Goal: Communication & Community: Share content

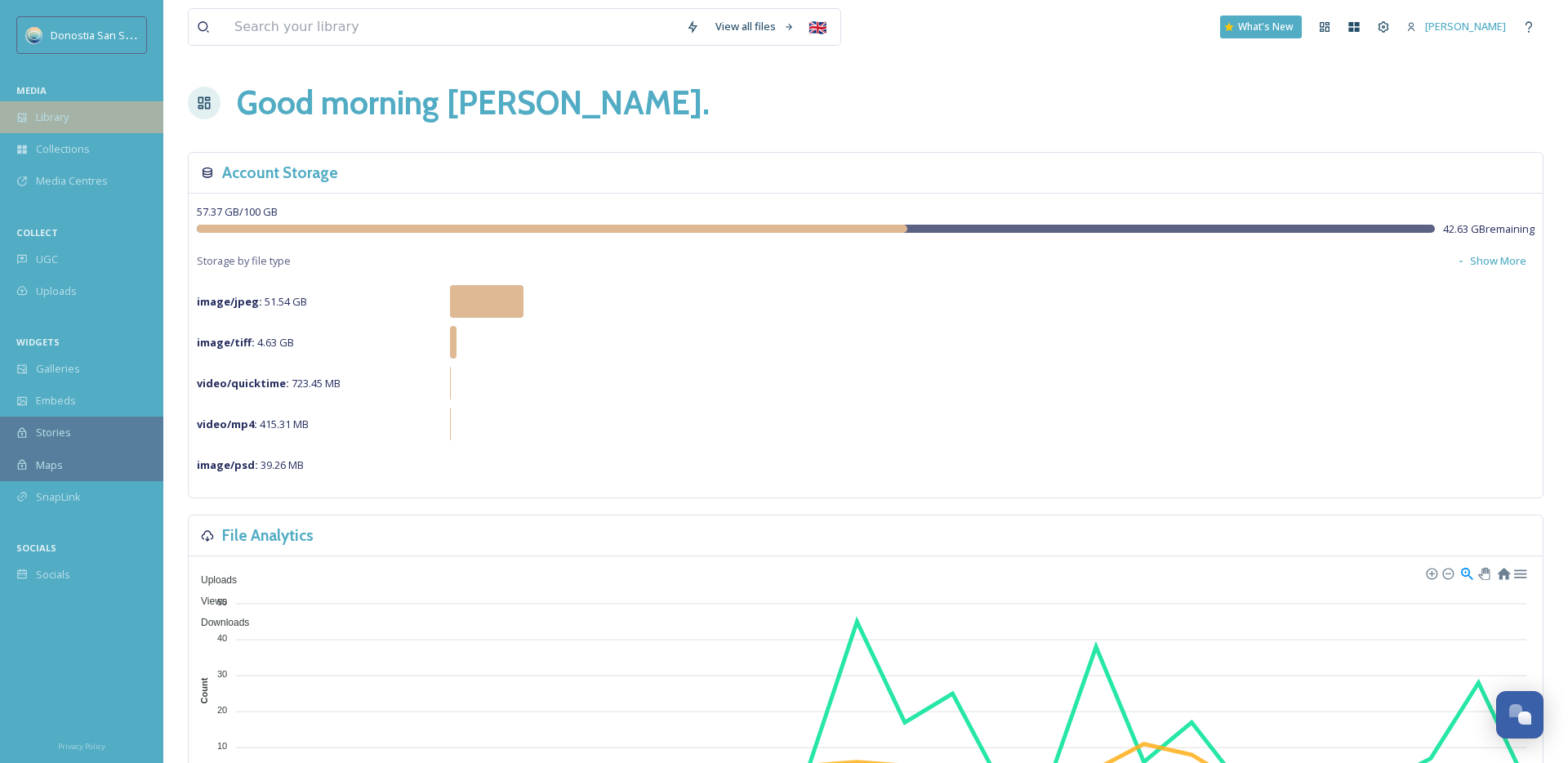
click at [58, 121] on span "Library" at bounding box center [52, 117] width 33 height 16
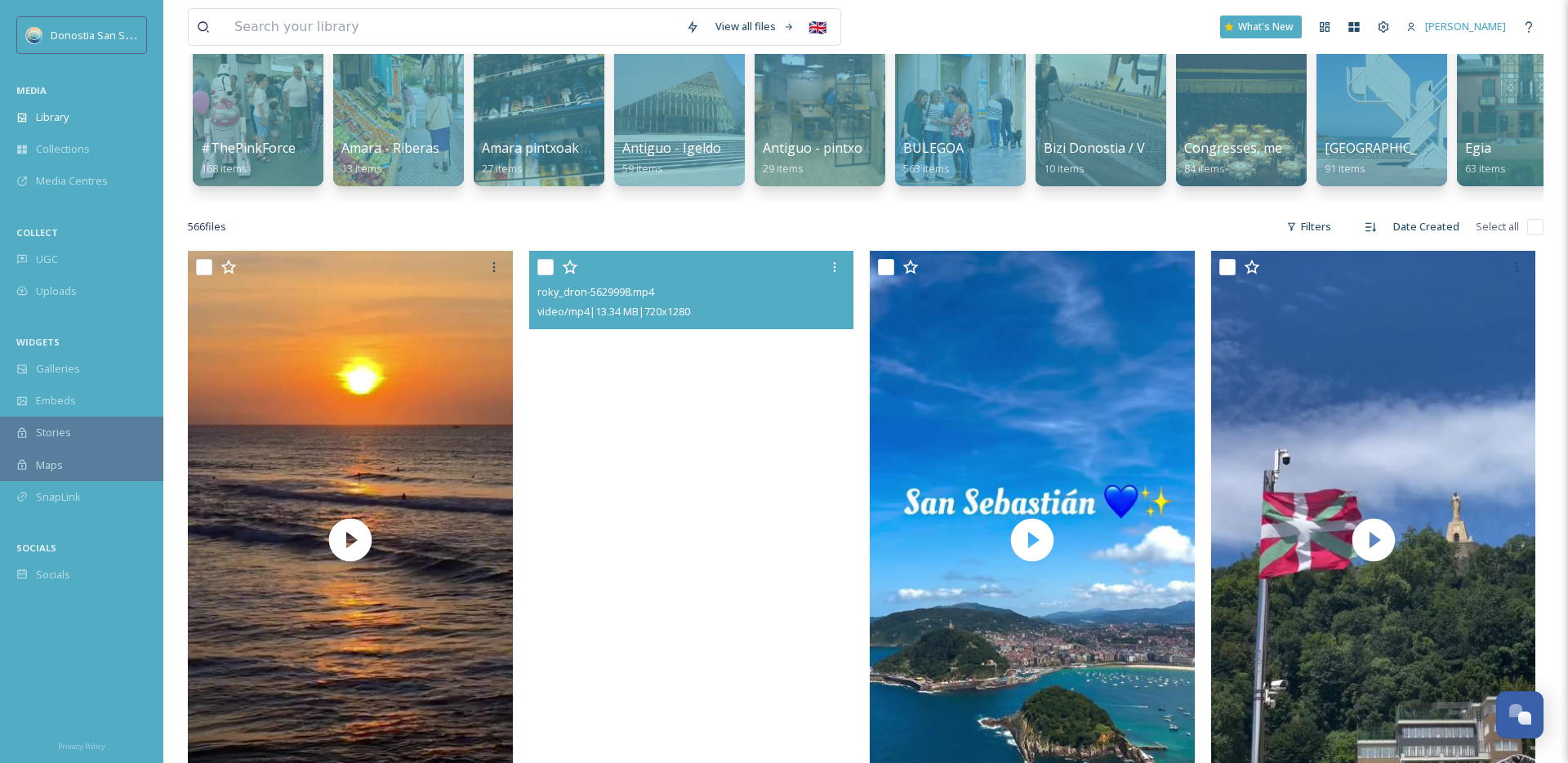
scroll to position [70, 0]
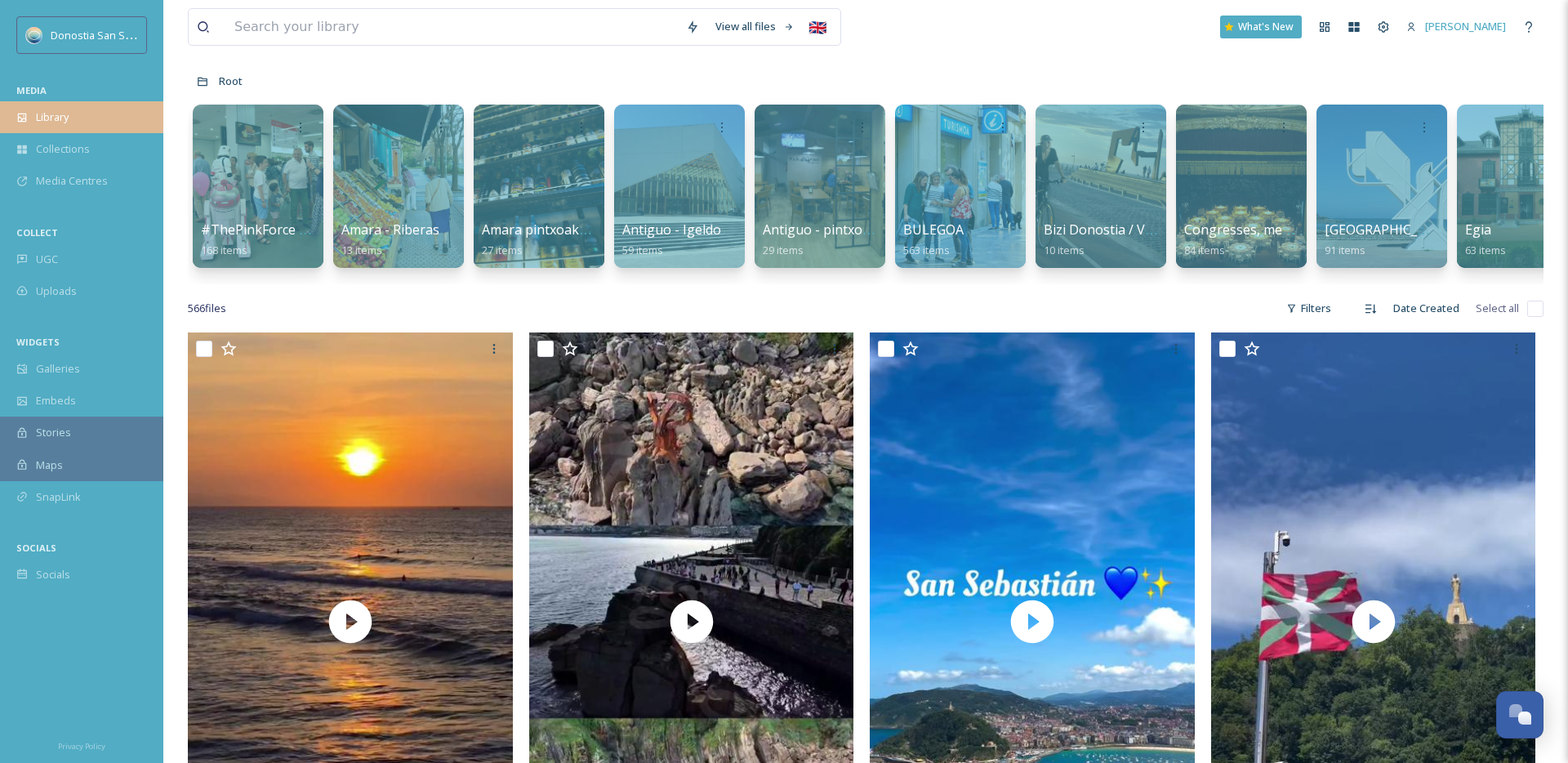
click at [40, 113] on span "Library" at bounding box center [52, 117] width 33 height 16
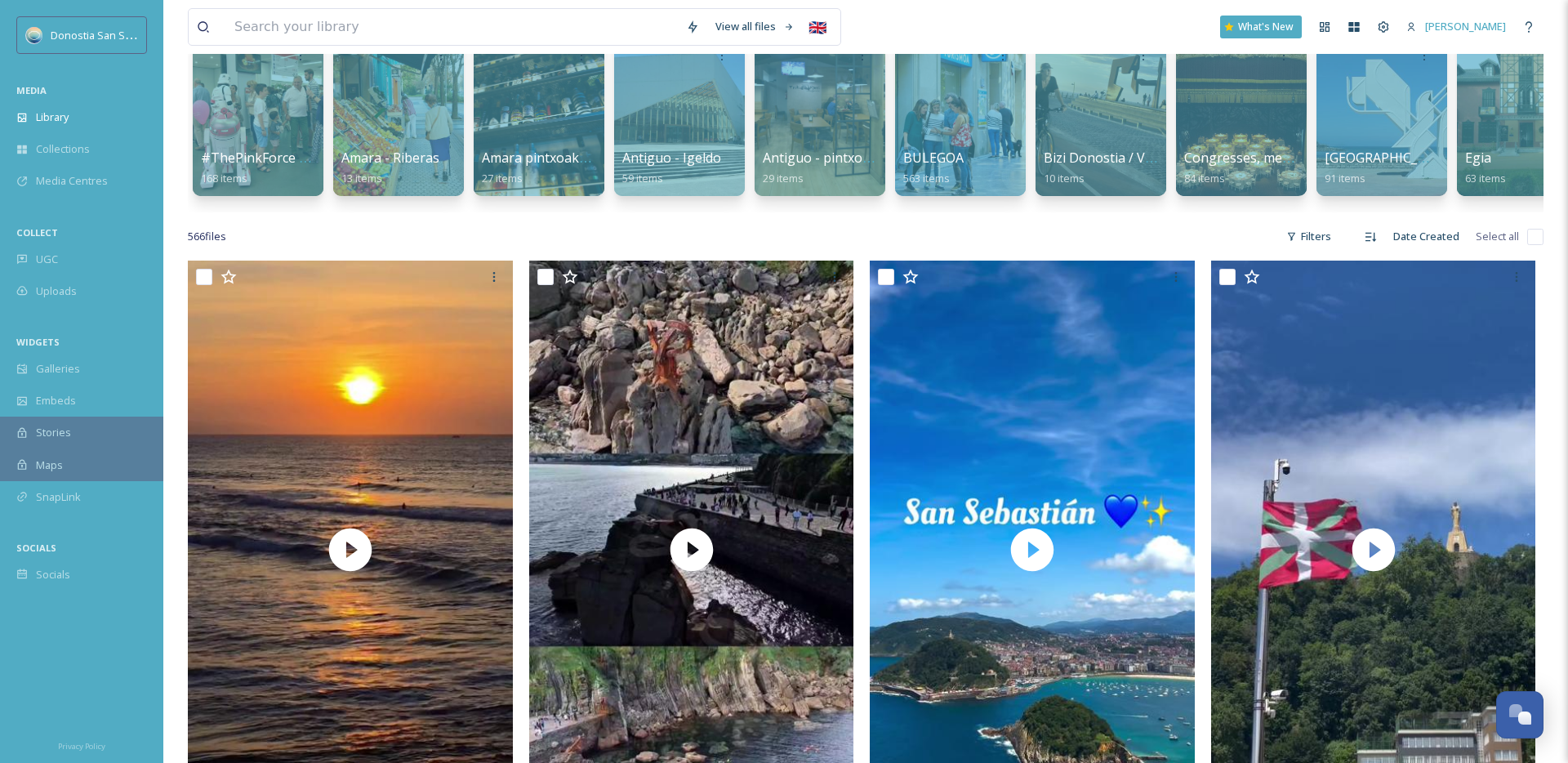
scroll to position [0, 0]
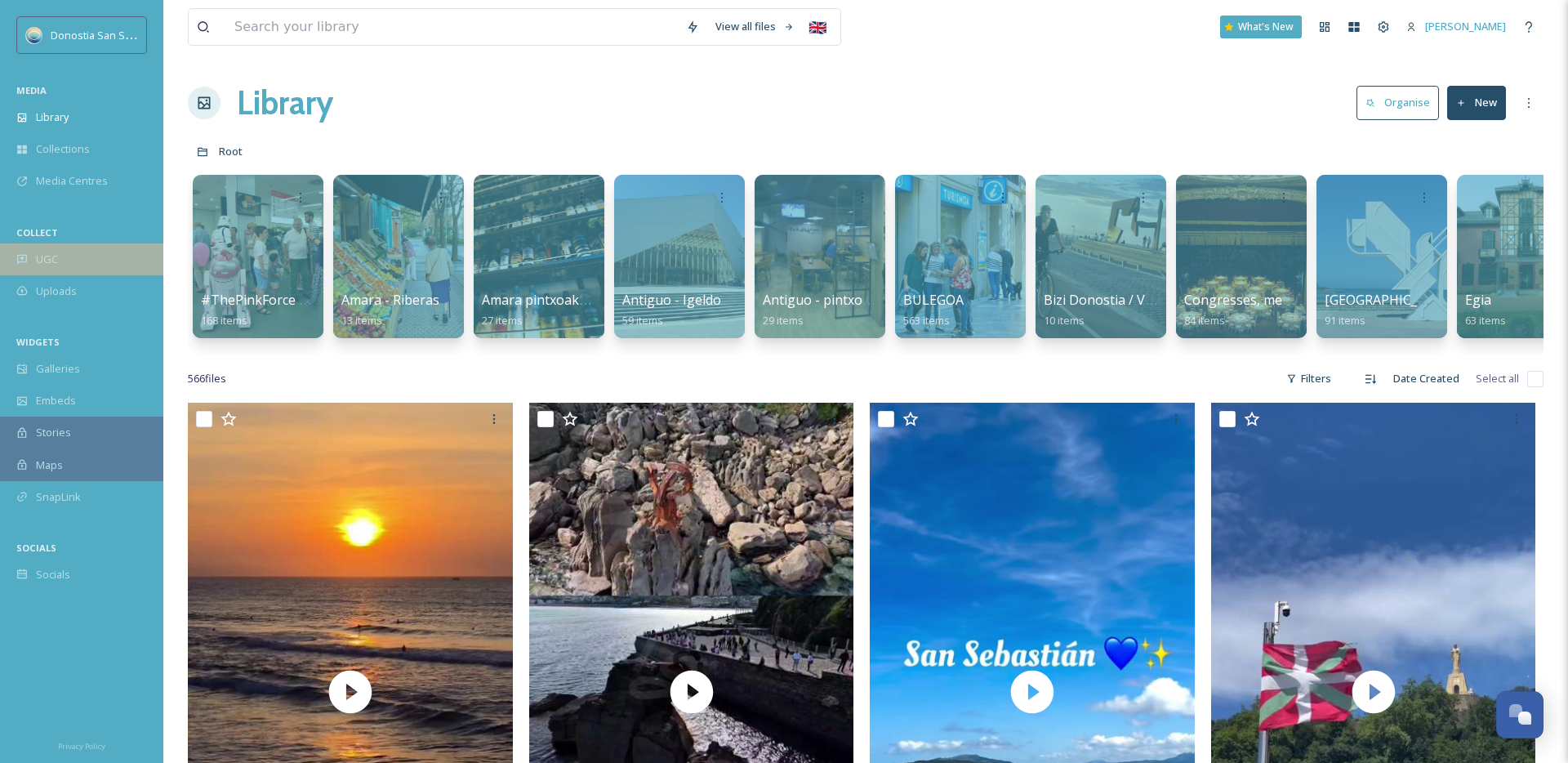
click at [43, 259] on span "UGC" at bounding box center [47, 259] width 22 height 16
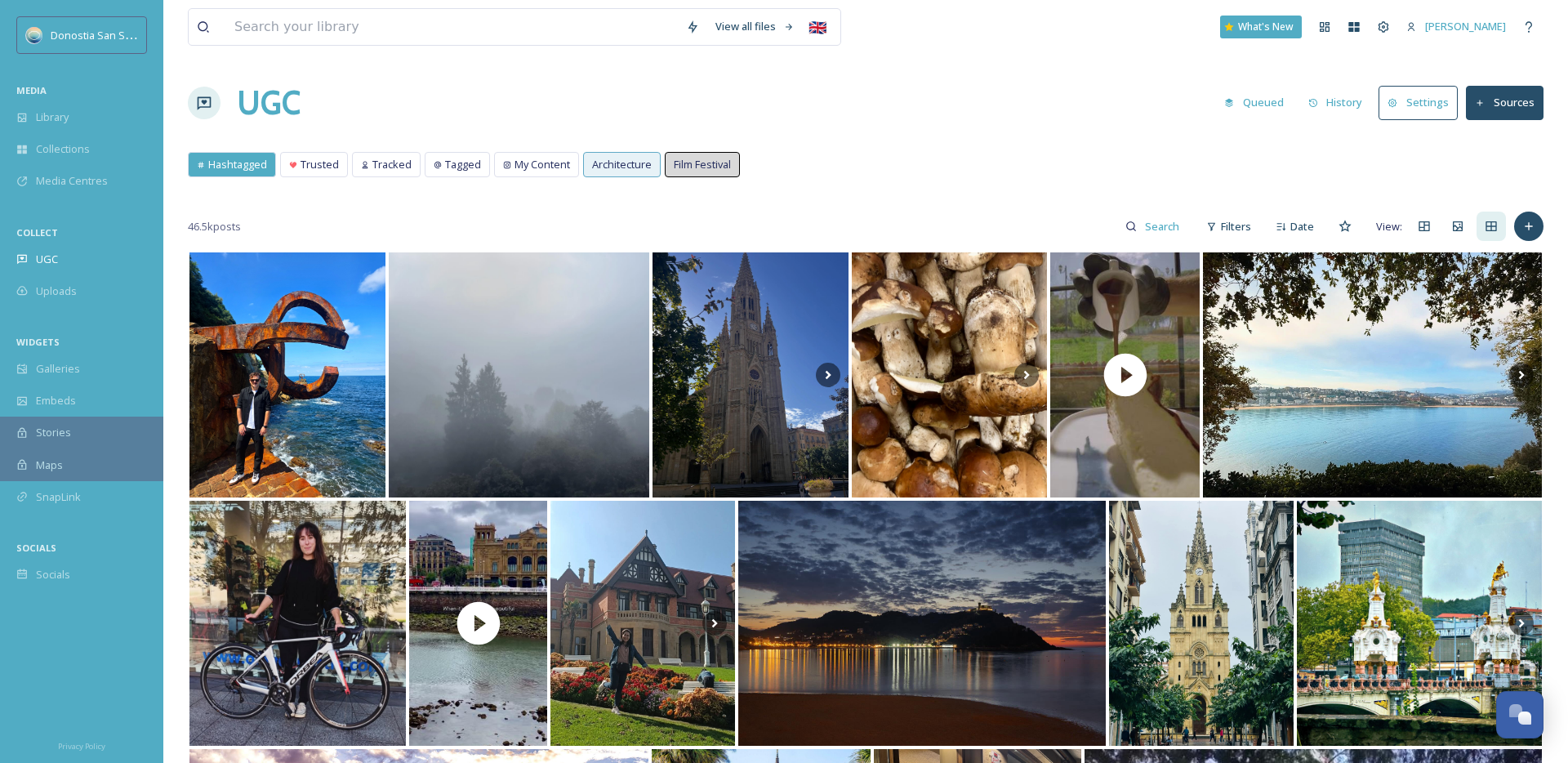
click at [262, 169] on span "Hashtagged" at bounding box center [237, 165] width 59 height 16
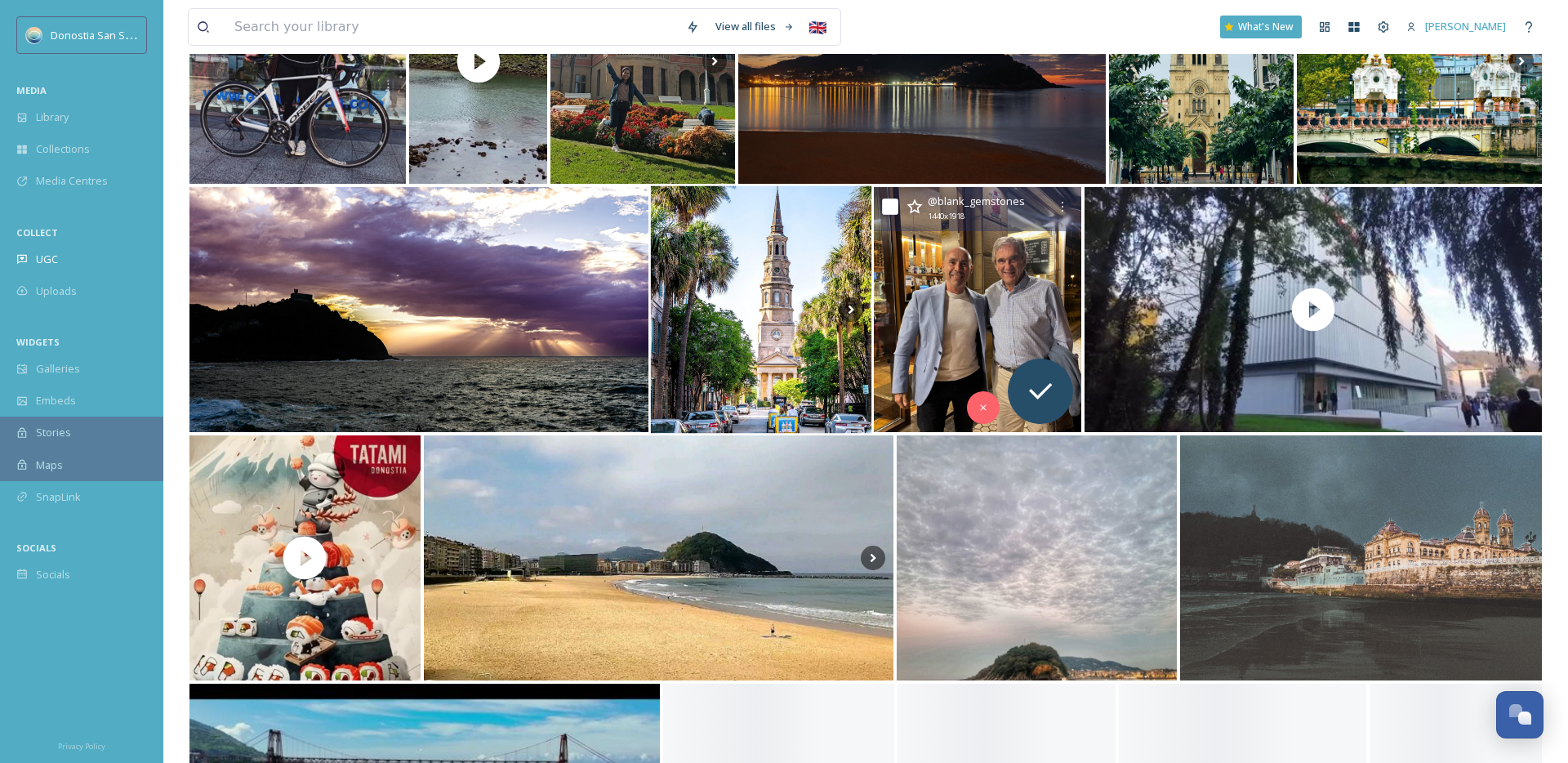
scroll to position [565, 0]
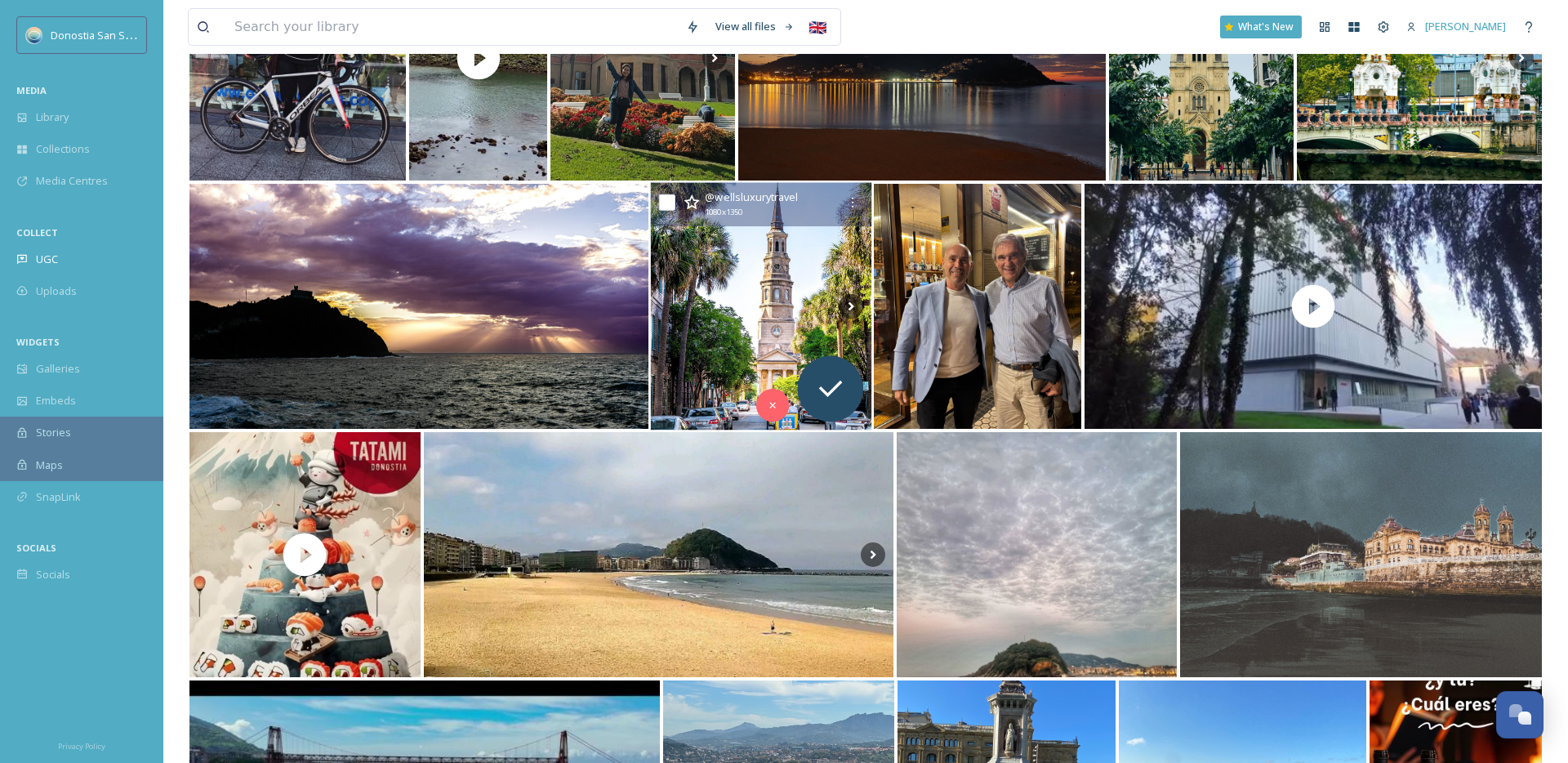
click at [749, 307] on img at bounding box center [761, 306] width 222 height 247
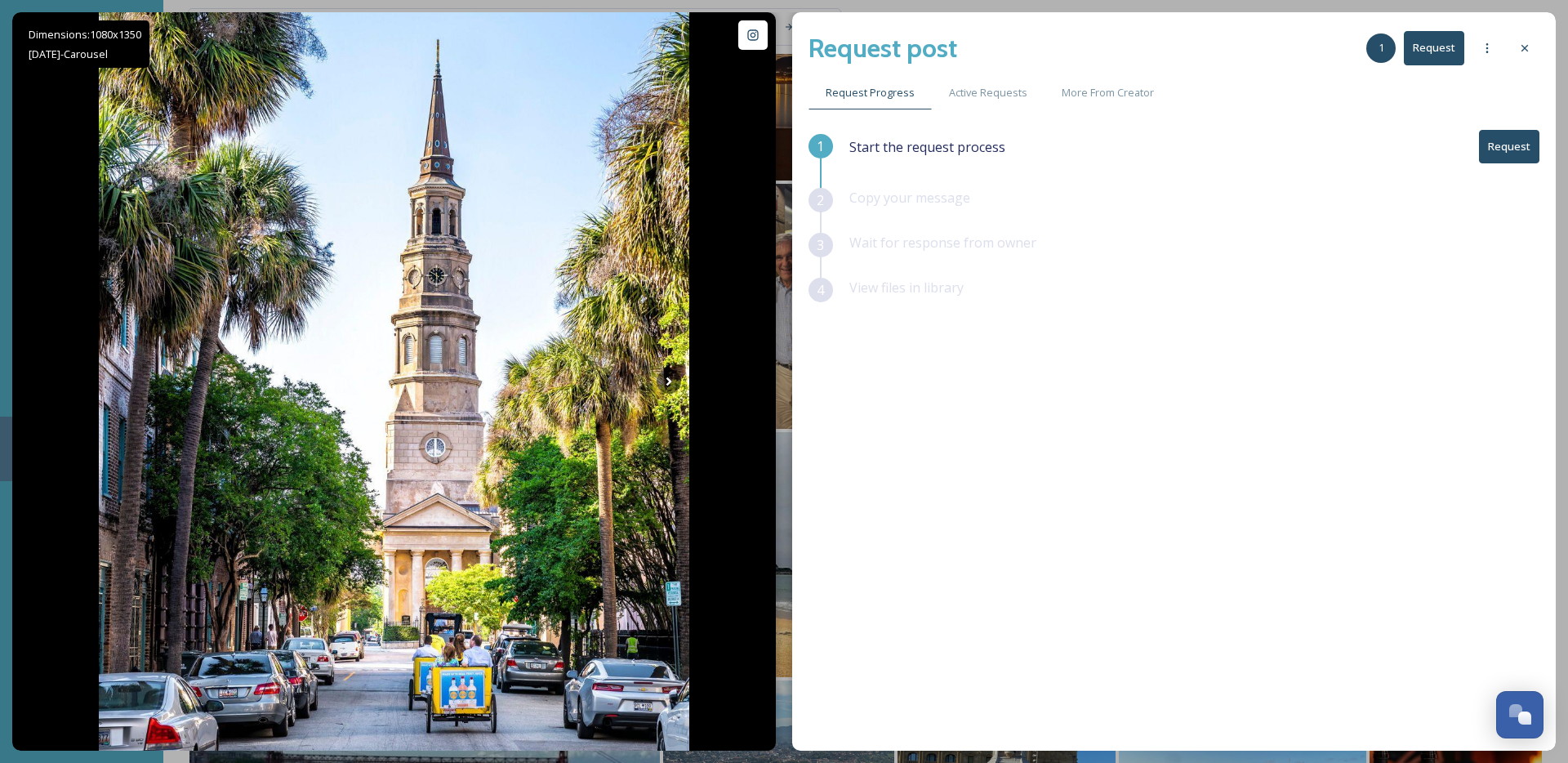
click at [1515, 52] on div at bounding box center [1525, 48] width 29 height 29
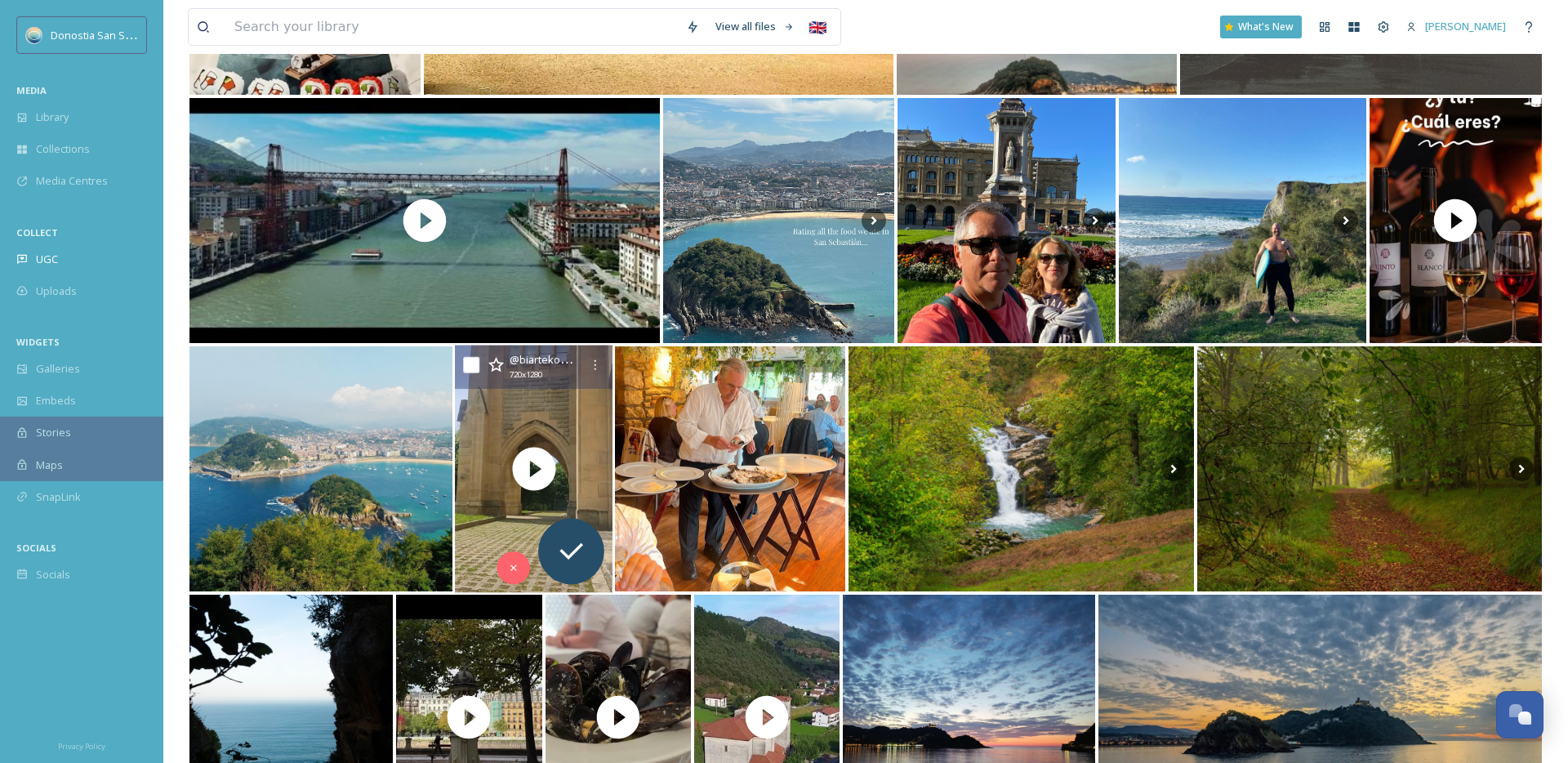
scroll to position [1168, 0]
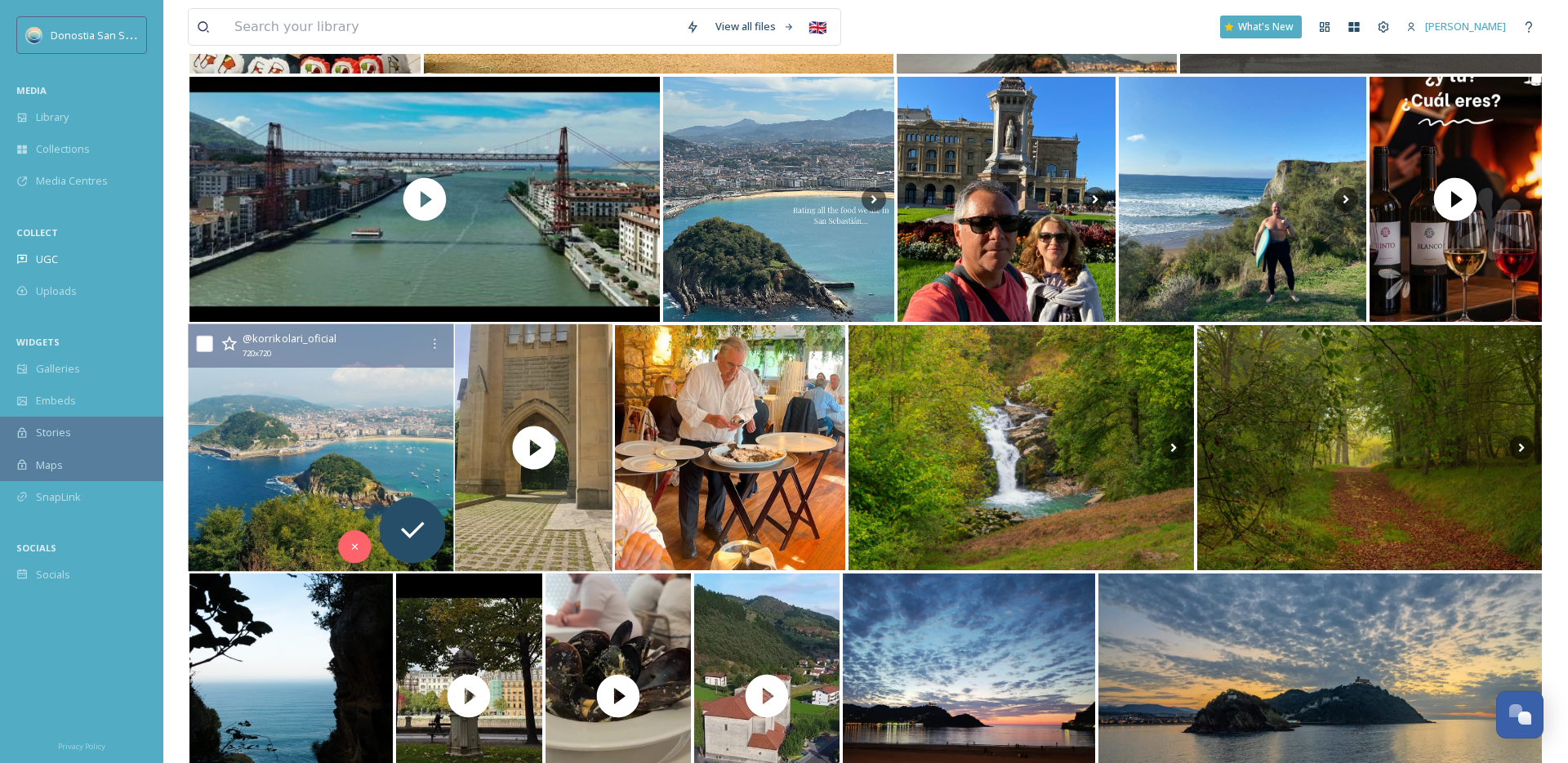
click at [383, 447] on img at bounding box center [321, 448] width 267 height 247
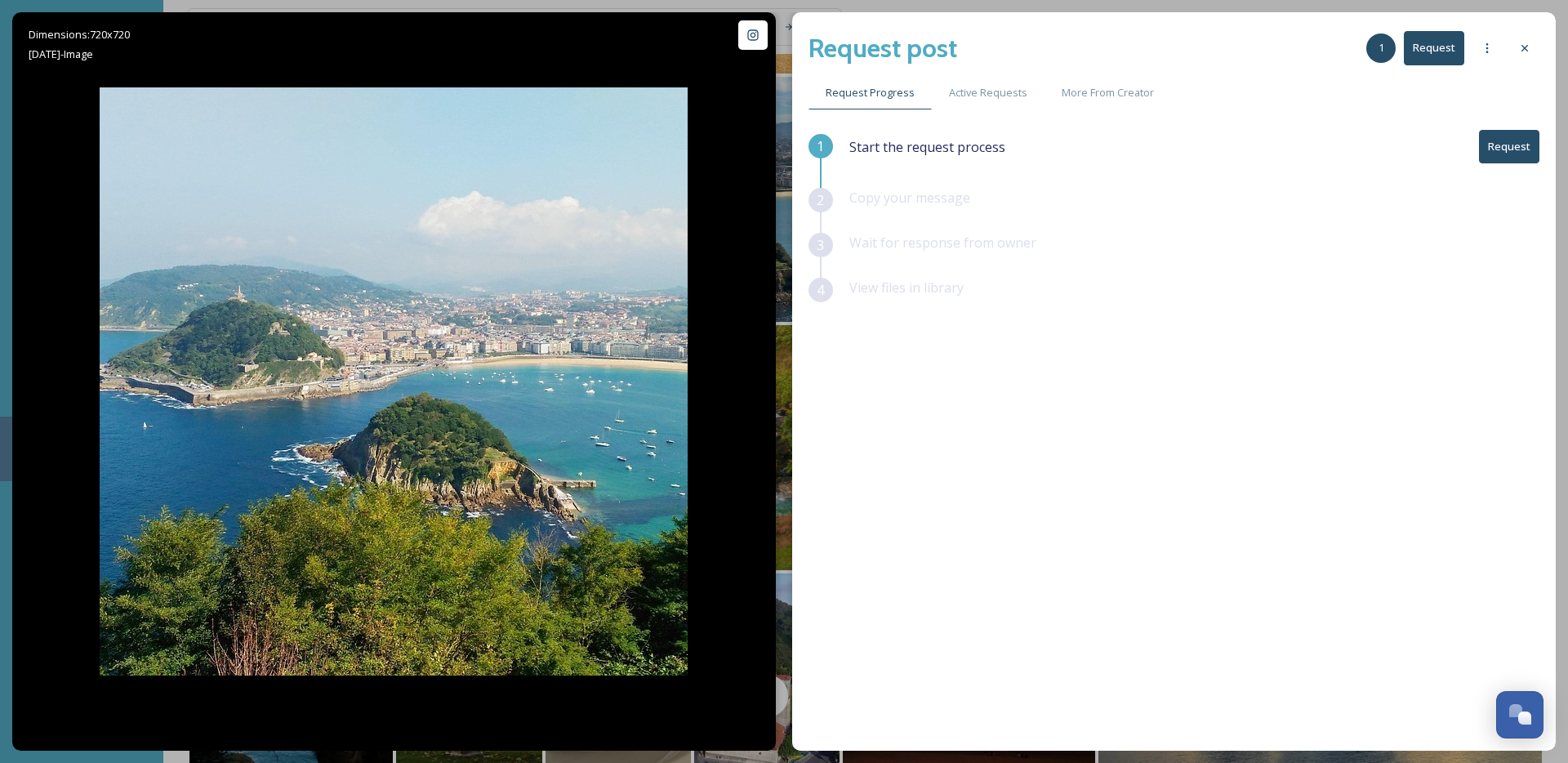
click at [1502, 153] on button "Request" at bounding box center [1509, 146] width 61 height 33
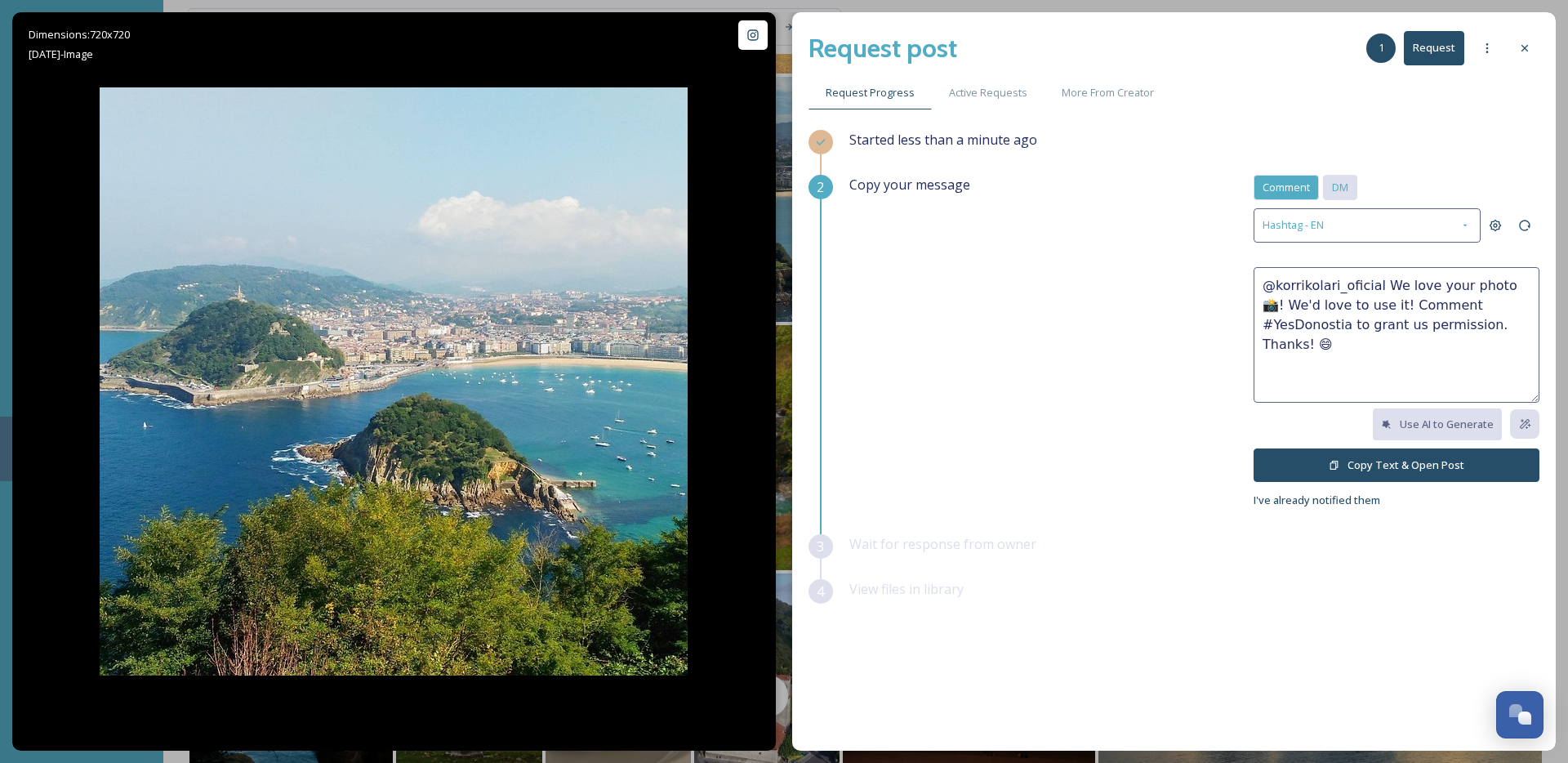
click at [1348, 190] on span "DM" at bounding box center [1341, 187] width 17 height 16
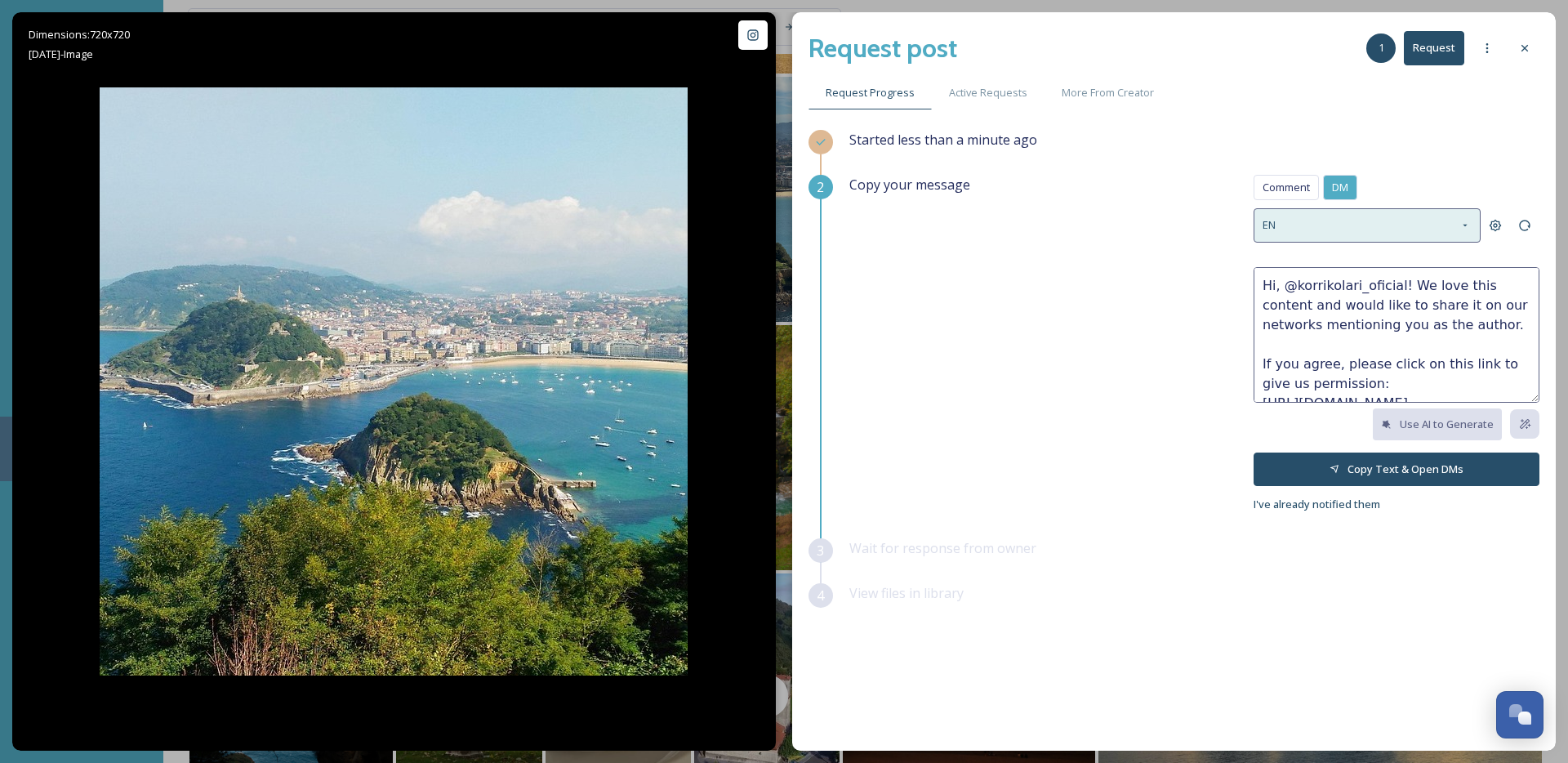
drag, startPoint x: 1305, startPoint y: 215, endPoint x: 1310, endPoint y: 226, distance: 12.1
click at [1305, 215] on div "EN" at bounding box center [1367, 224] width 227 height 33
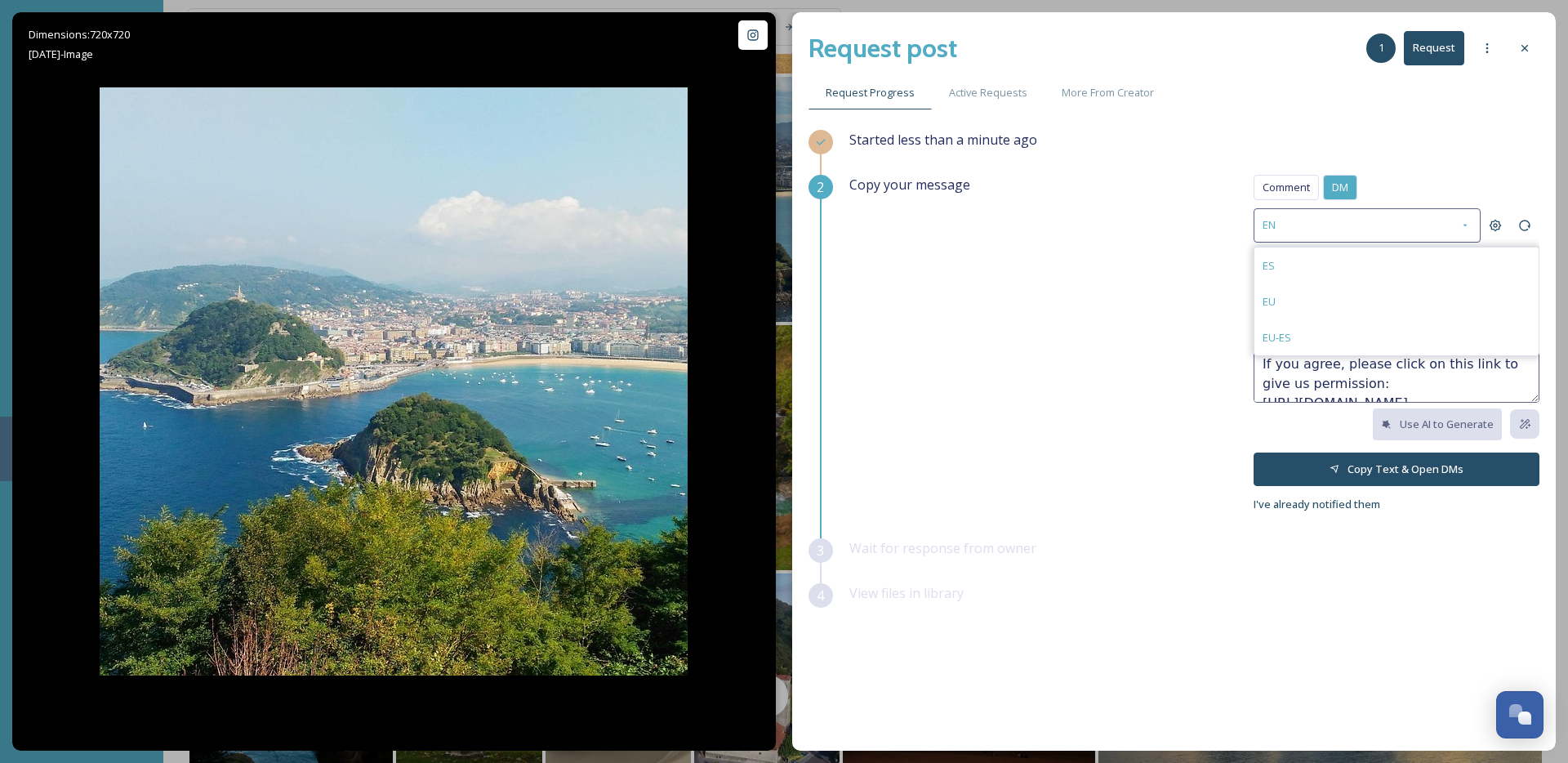
drag, startPoint x: 1288, startPoint y: 188, endPoint x: 1310, endPoint y: 196, distance: 23.4
click at [1288, 188] on span "Comment" at bounding box center [1287, 187] width 48 height 16
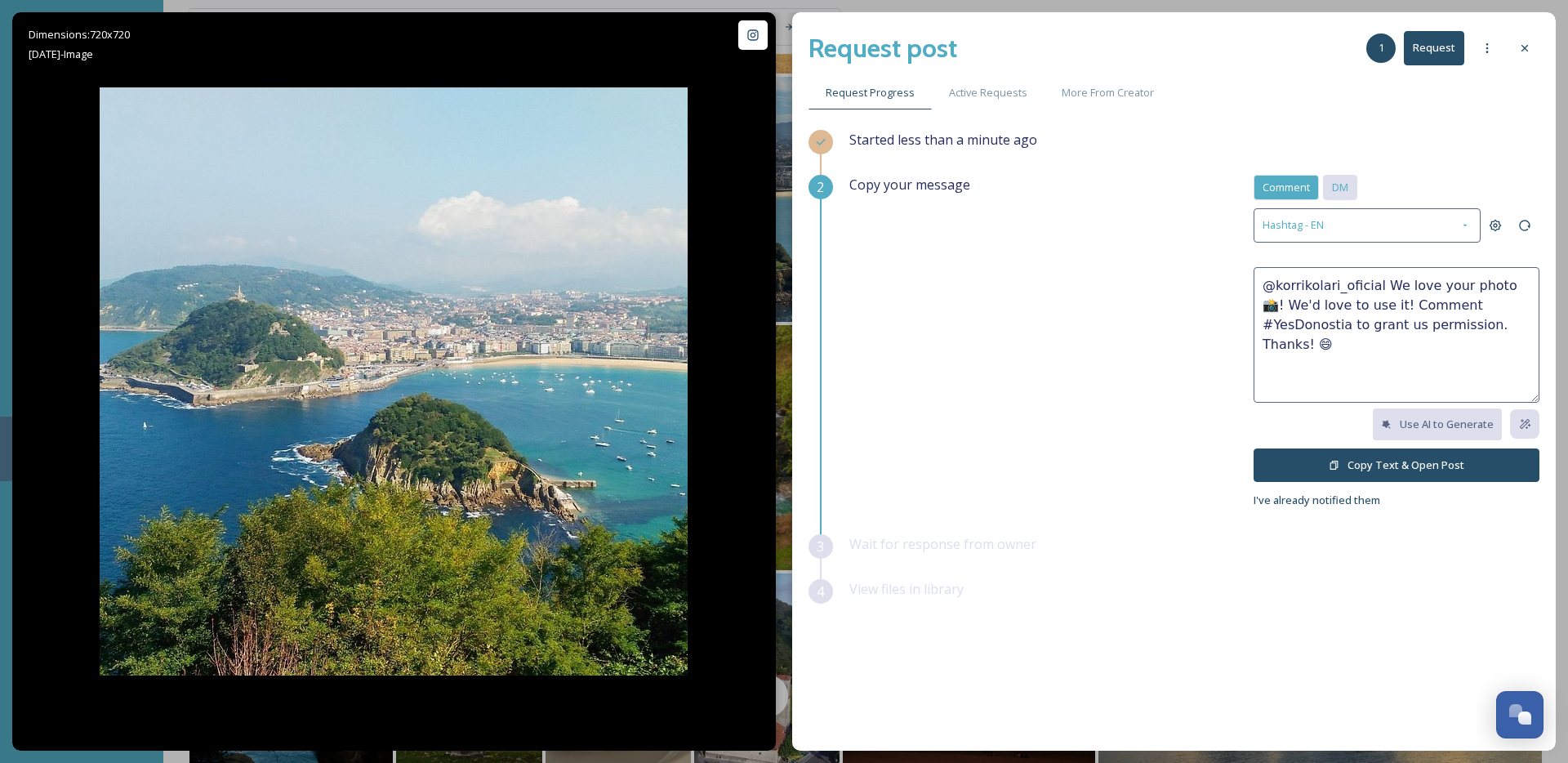
click at [1341, 189] on span "DM" at bounding box center [1341, 187] width 17 height 16
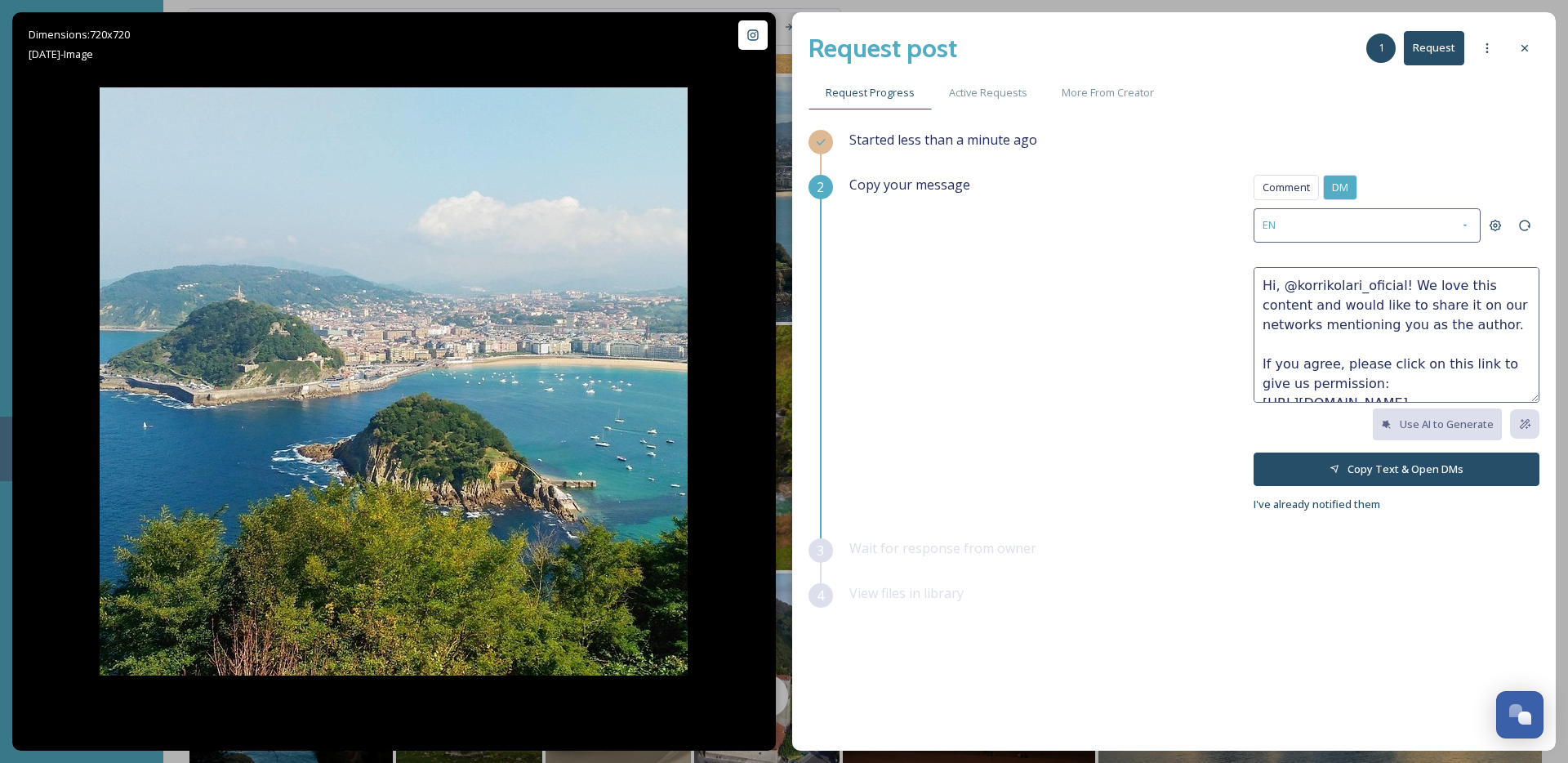
scroll to position [59, 0]
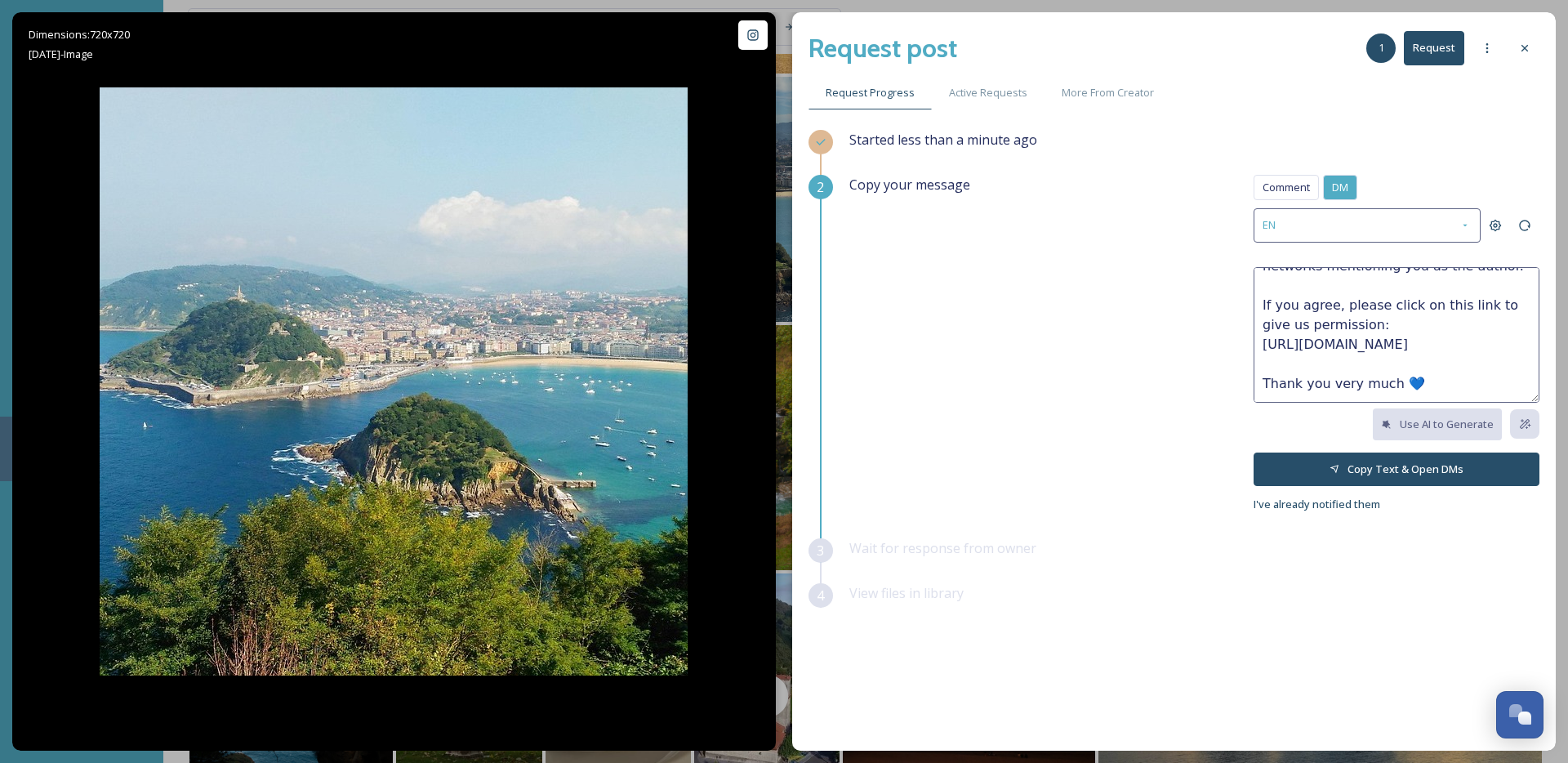
drag, startPoint x: 1262, startPoint y: 346, endPoint x: 1545, endPoint y: 343, distance: 283.0
click at [1545, 343] on div "Request post 1 Request Request Progress Active Requests More From Creator Start…" at bounding box center [1174, 381] width 763 height 738
drag, startPoint x: 1305, startPoint y: 184, endPoint x: 1314, endPoint y: 199, distance: 17.5
click at [1305, 184] on span "Comment" at bounding box center [1287, 187] width 48 height 16
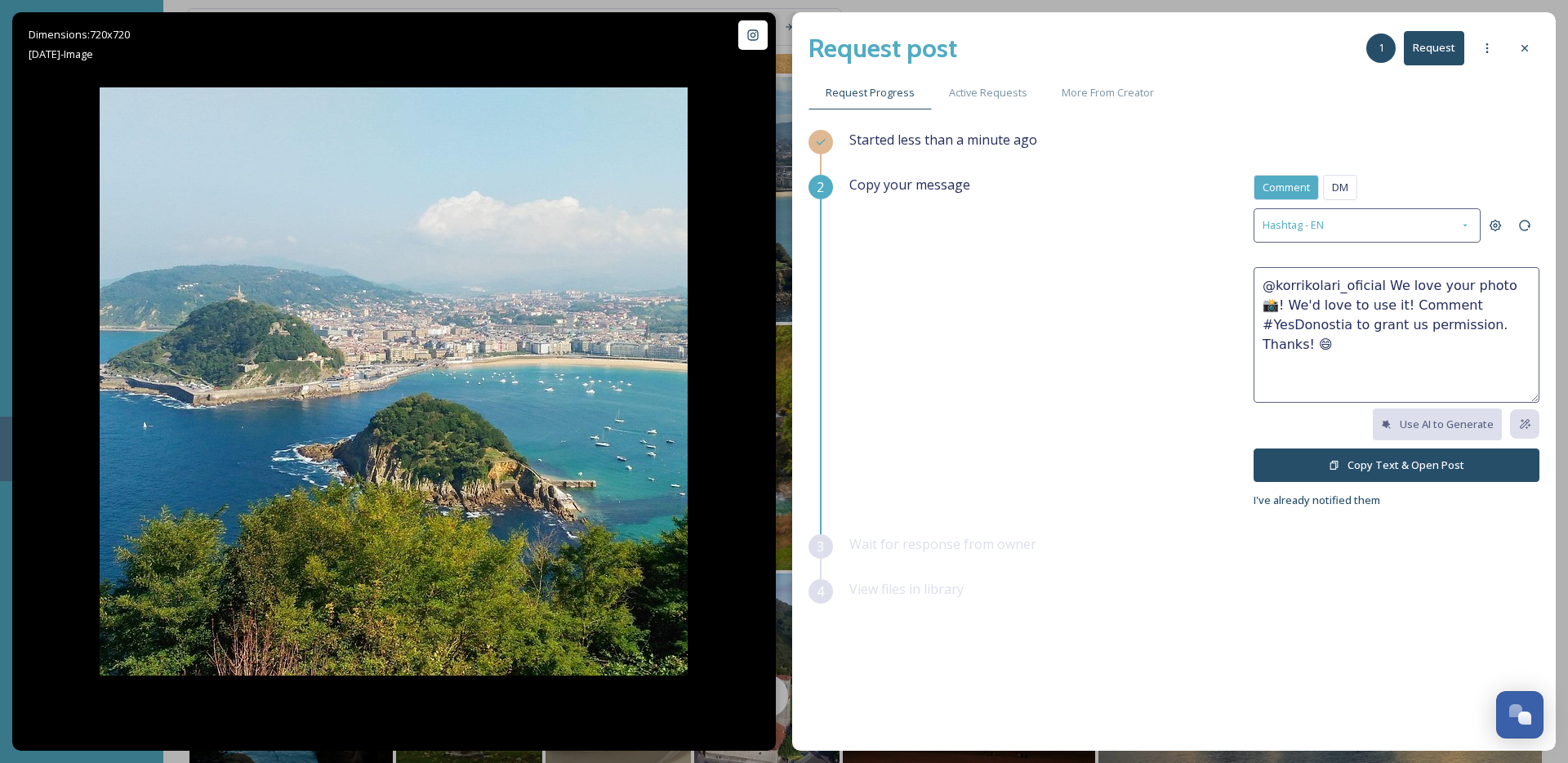
drag, startPoint x: 1441, startPoint y: 303, endPoint x: 1523, endPoint y: 306, distance: 82.1
click at [1523, 306] on textarea "@korrikolari_oficial We love your photo 📸! We'd love to use it! Comment #YesDon…" at bounding box center [1396, 334] width 286 height 135
click at [1406, 326] on textarea "@korrikolari_oficial We love your photo 📸! We'd love to use it! Comment #YesDon…" at bounding box center [1396, 334] width 286 height 135
click at [1351, 188] on div "DM" at bounding box center [1340, 188] width 34 height 26
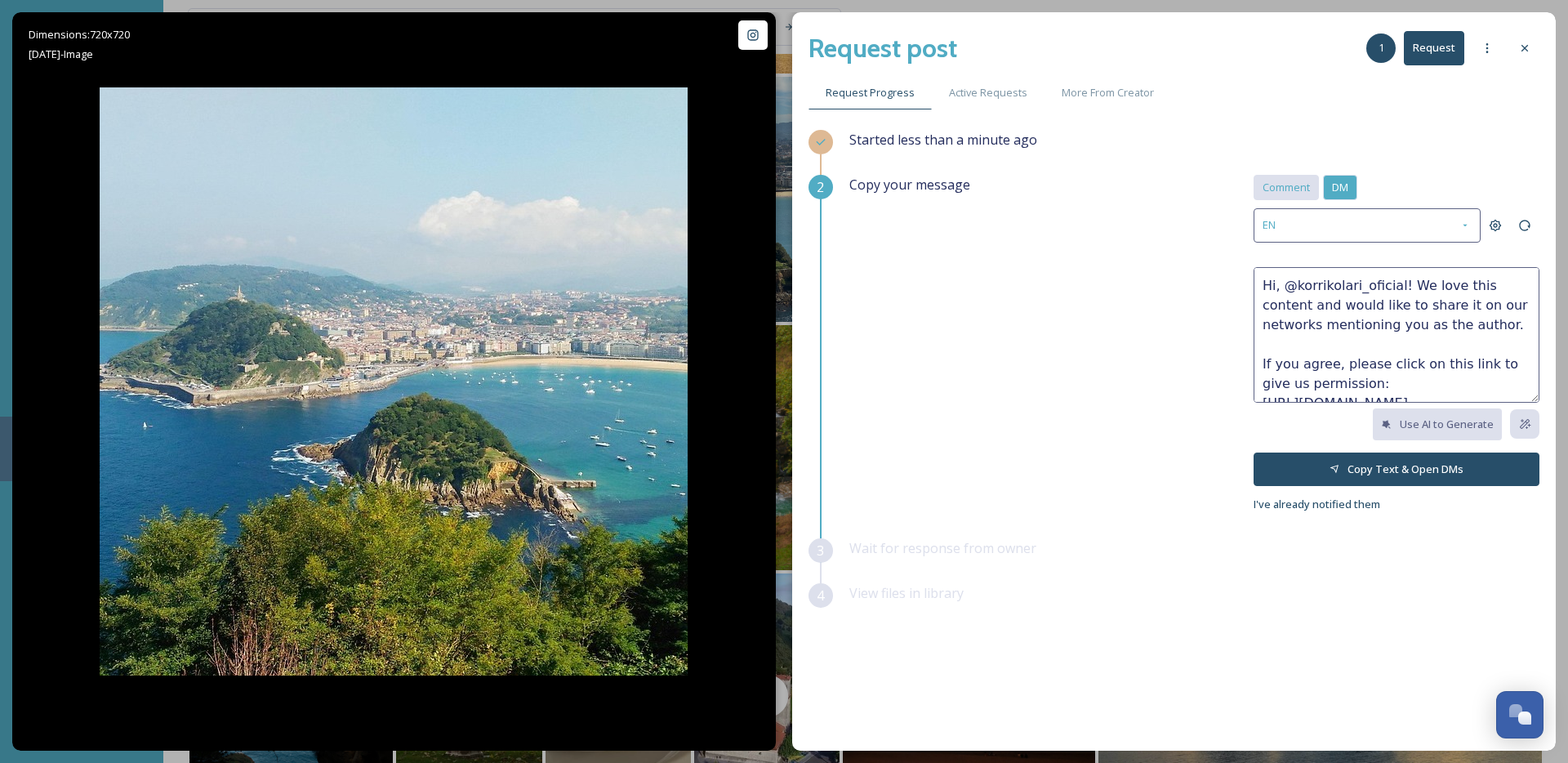
click at [1282, 180] on span "Comment" at bounding box center [1287, 187] width 48 height 16
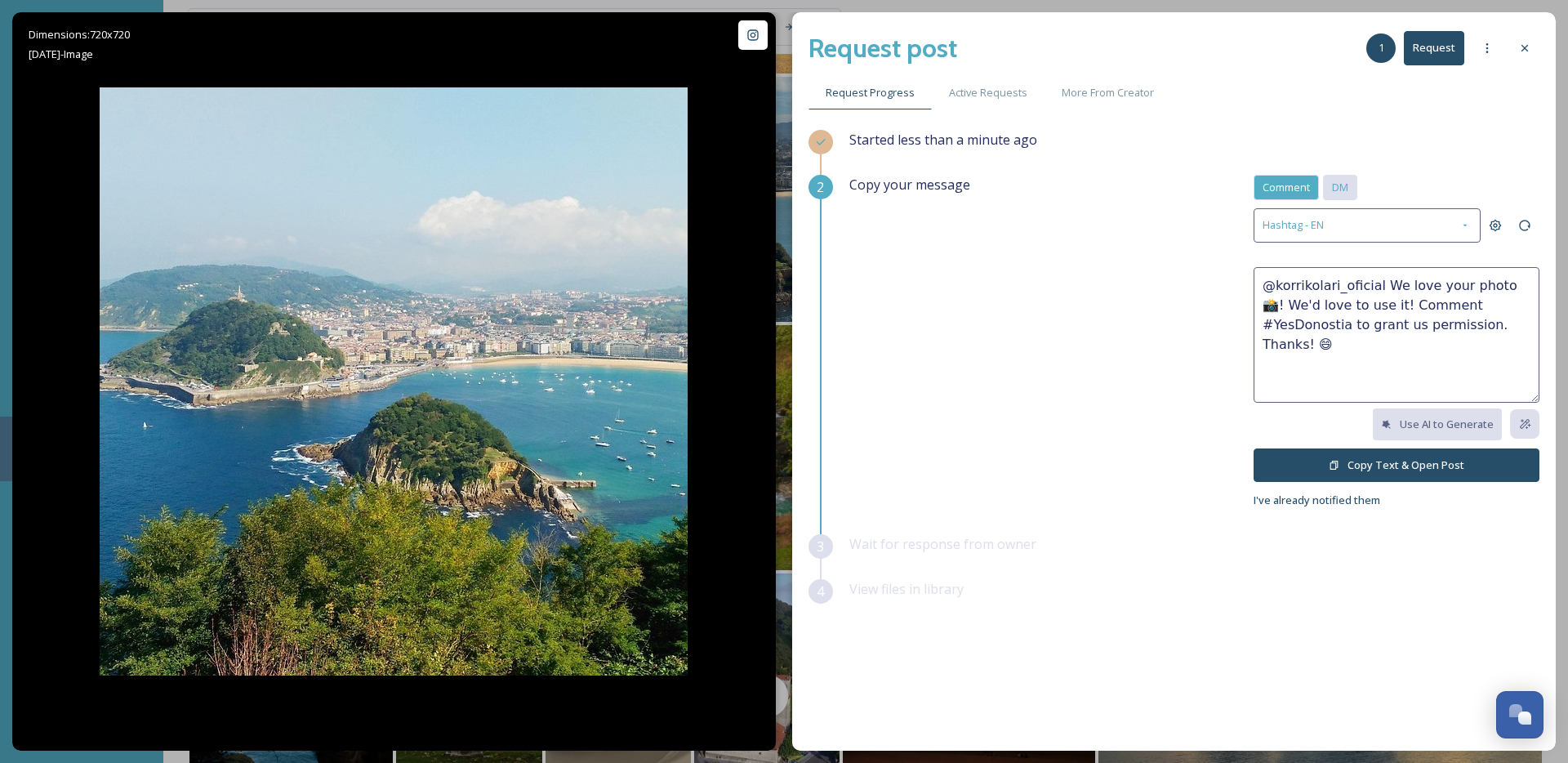
click at [1345, 182] on span "DM" at bounding box center [1341, 187] width 17 height 16
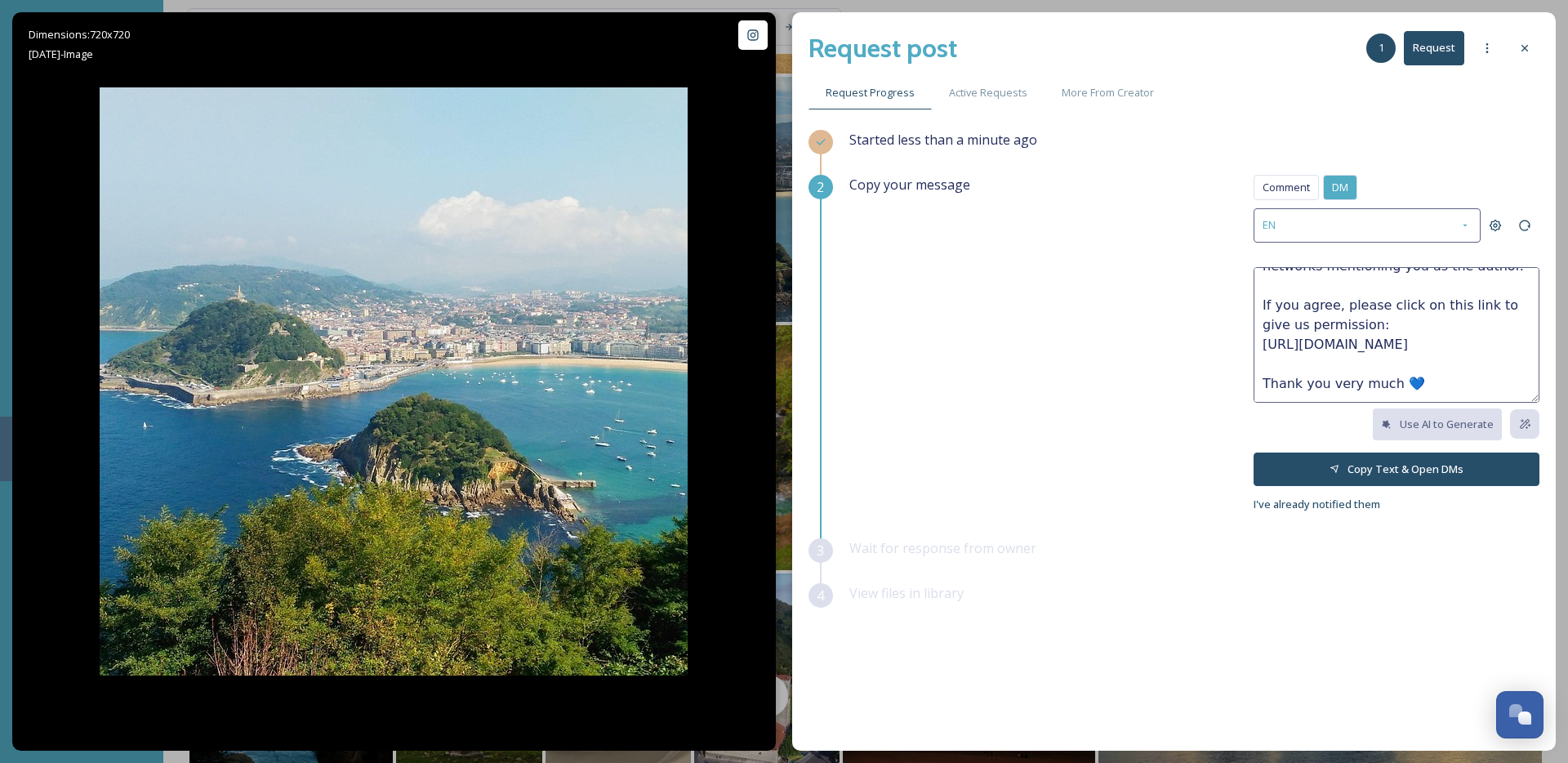
click at [1330, 347] on textarea "Hi, @korrikolari_oficial! We love this content and would like to share it on ou…" at bounding box center [1396, 334] width 286 height 135
click at [1523, 50] on icon at bounding box center [1525, 48] width 6 height 6
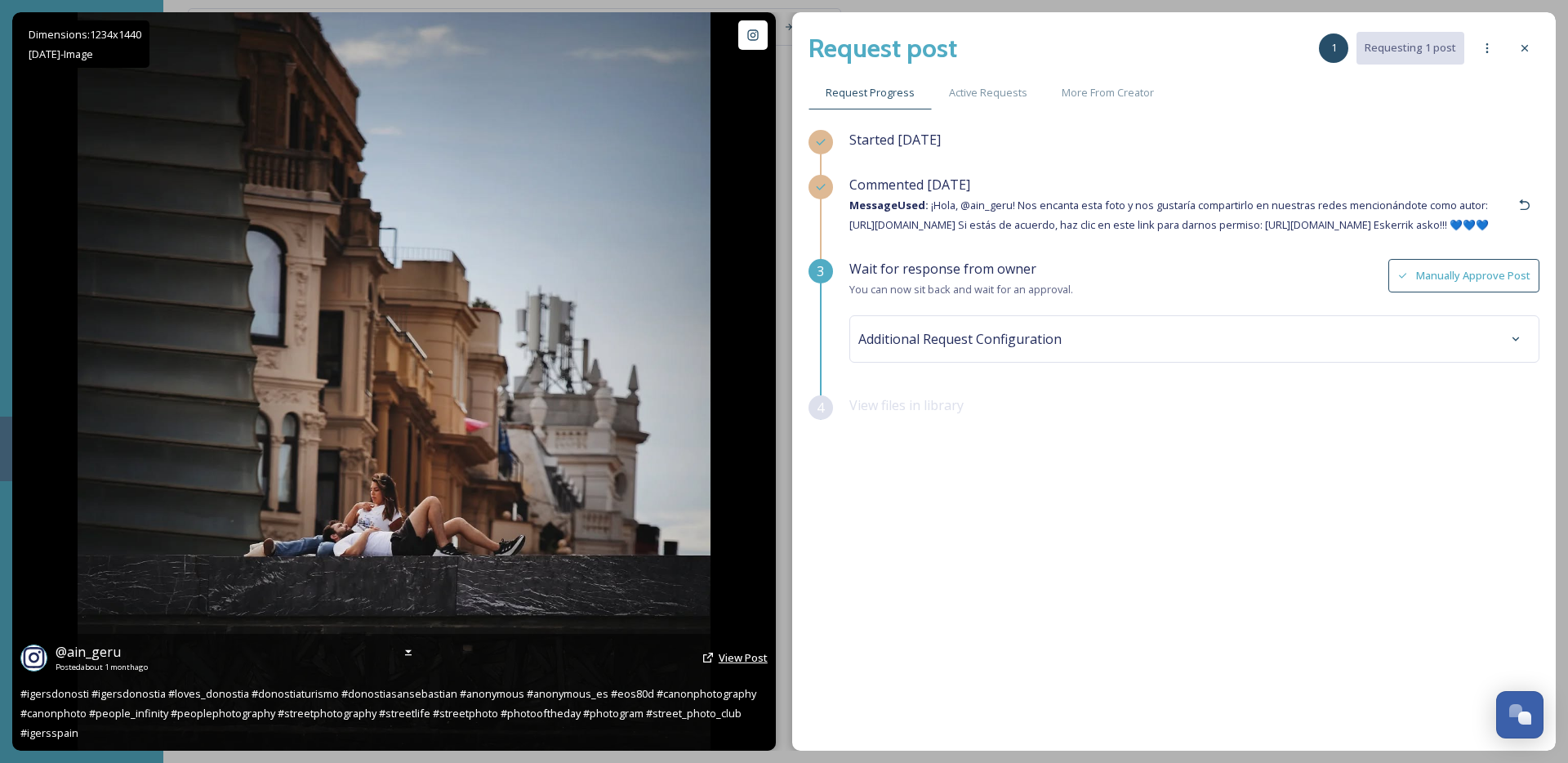
click at [736, 663] on span "View Post" at bounding box center [743, 657] width 49 height 15
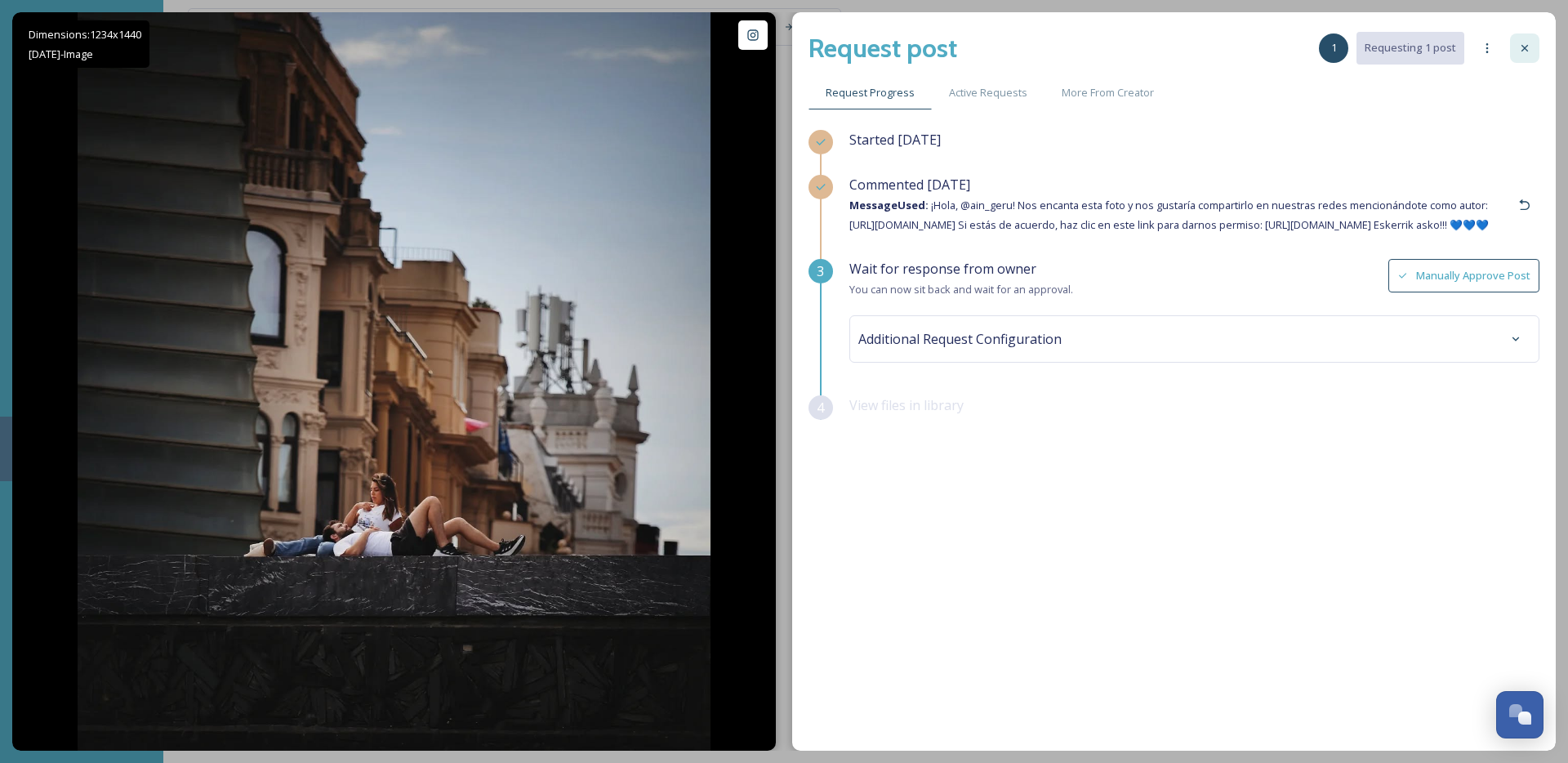
click at [1516, 48] on div at bounding box center [1525, 48] width 29 height 29
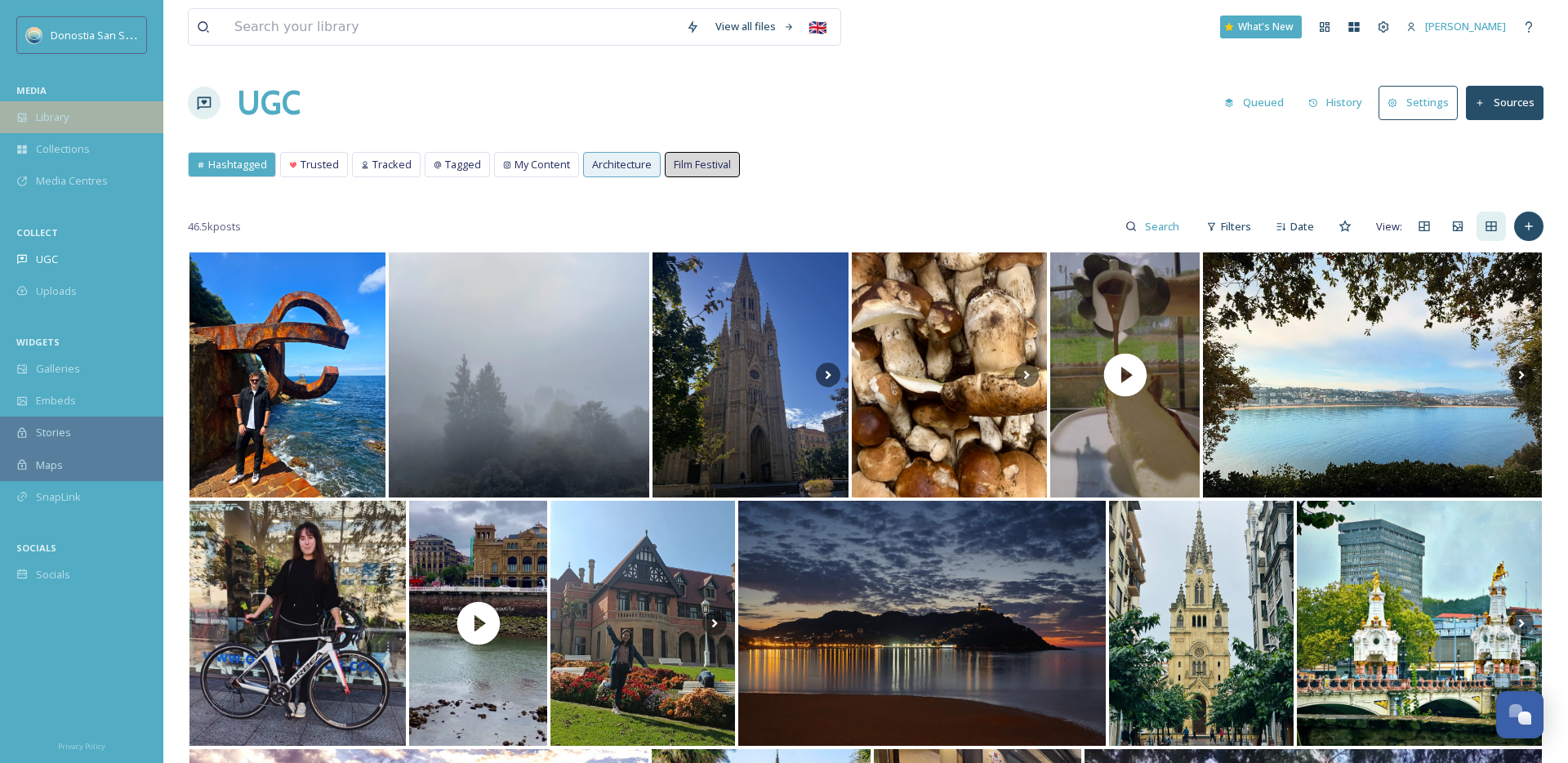
click at [31, 124] on div "Library" at bounding box center [82, 117] width 164 height 32
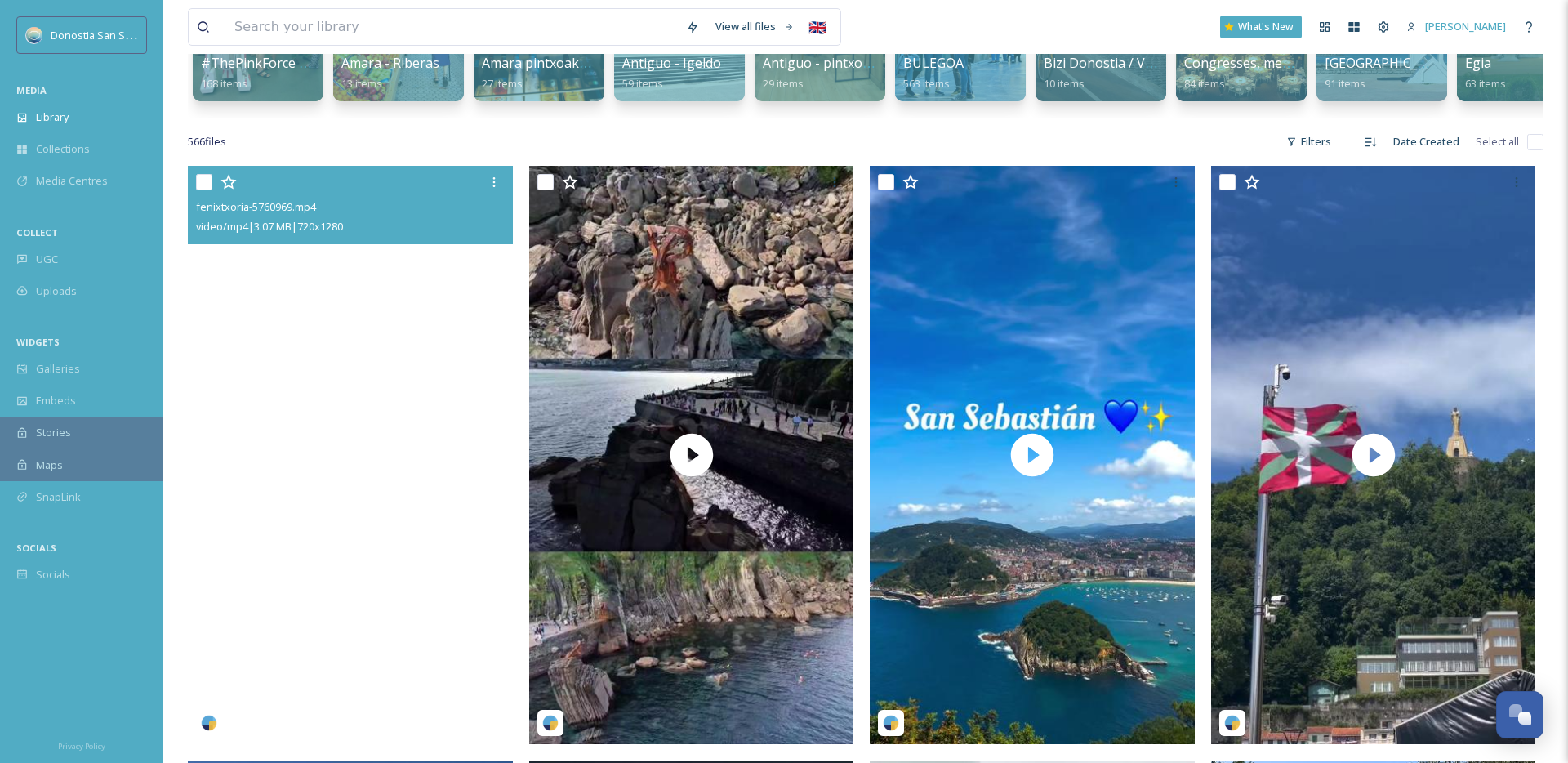
scroll to position [255, 0]
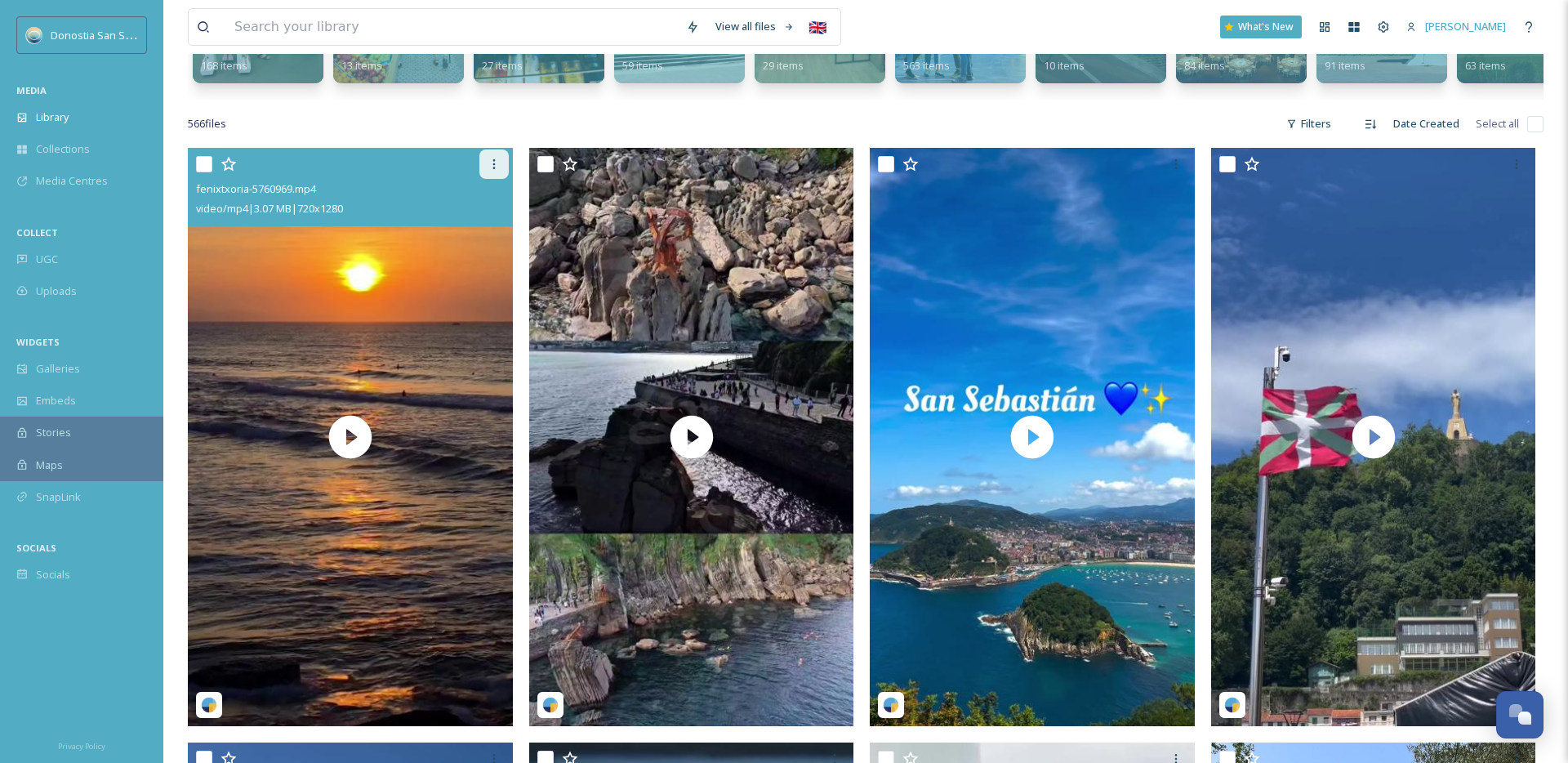
click at [495, 162] on icon at bounding box center [494, 164] width 13 height 13
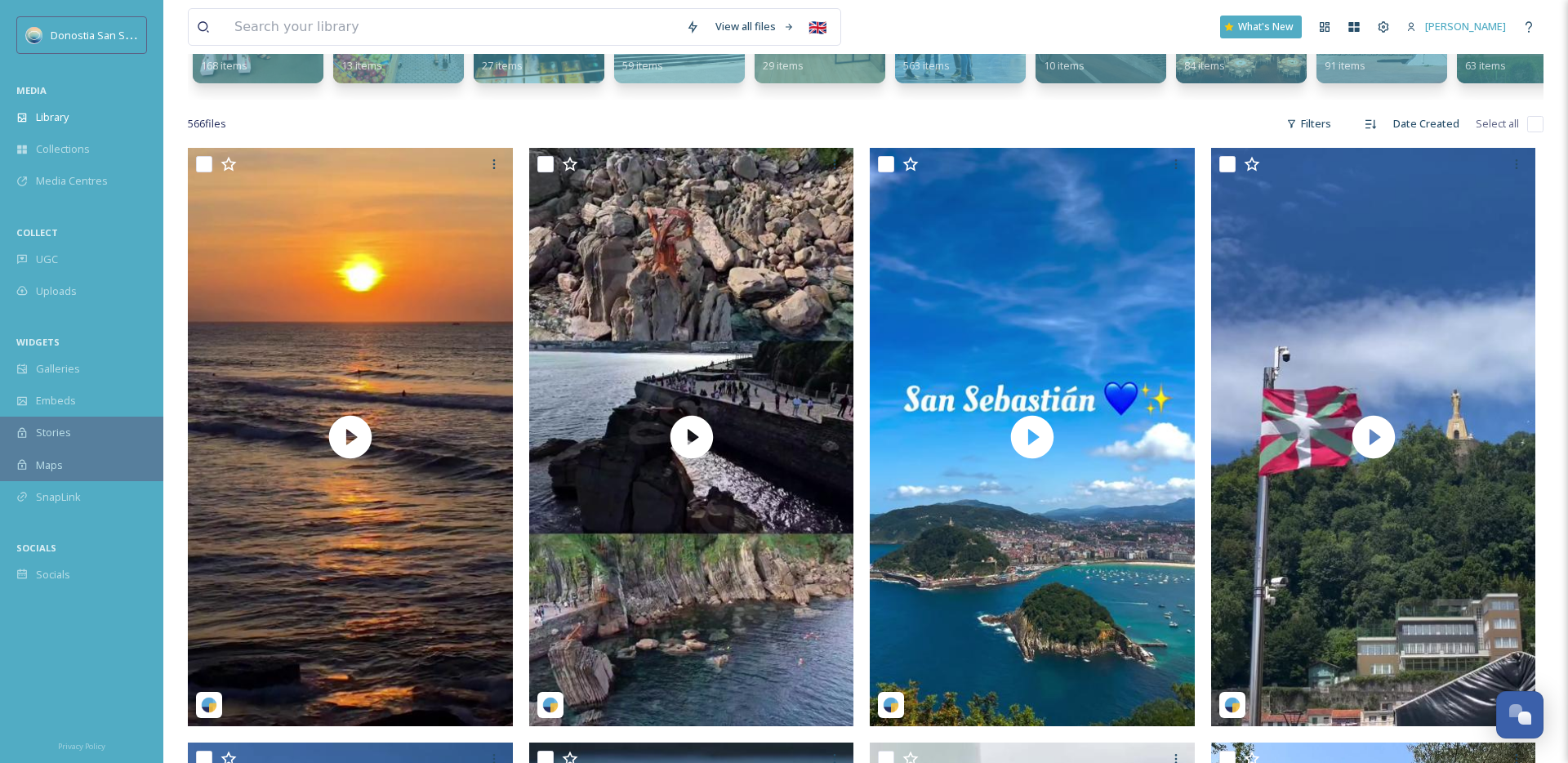
click at [436, 128] on div "566 file s Filters Date Created Select all" at bounding box center [865, 123] width 1356 height 32
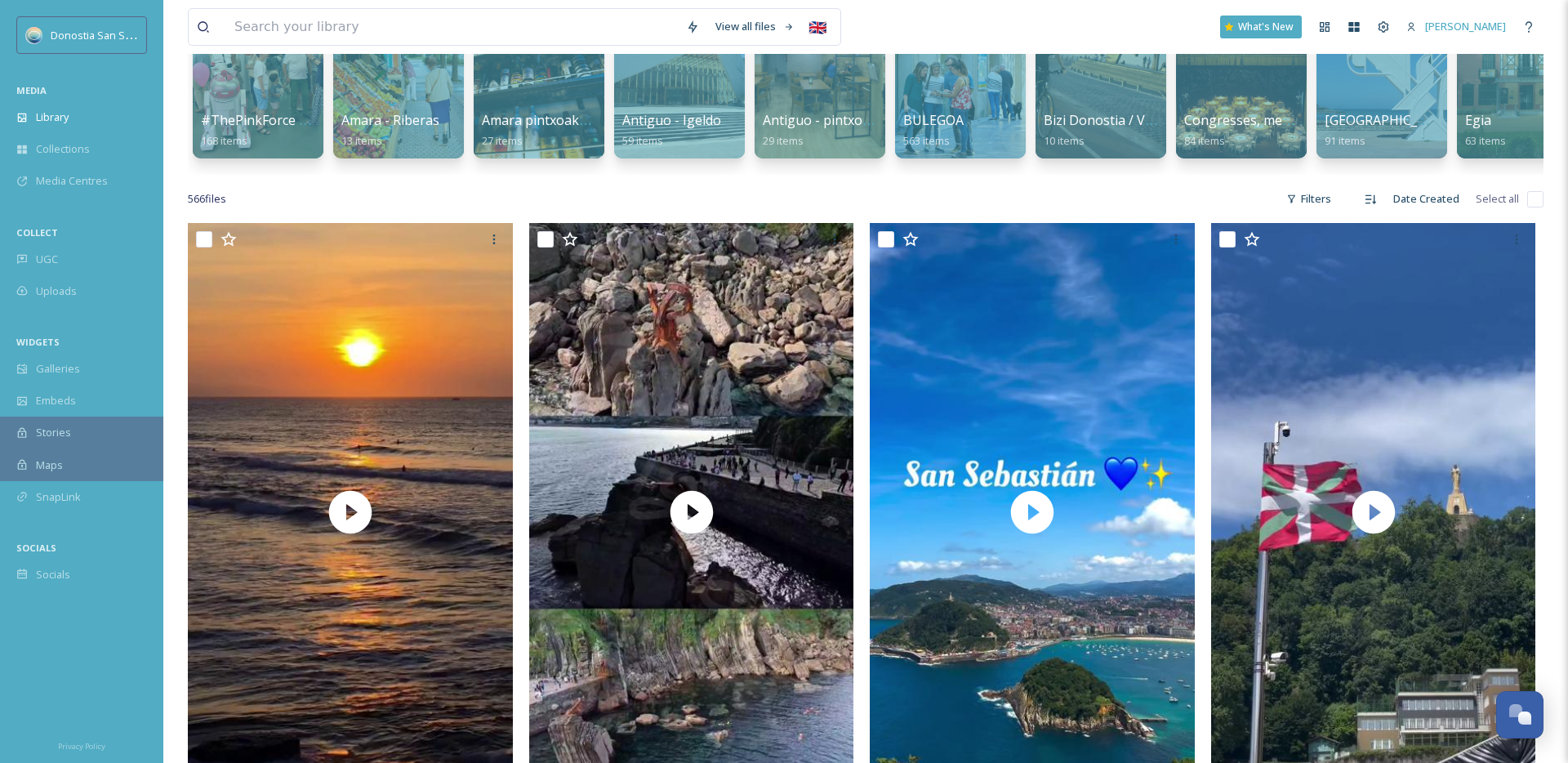
scroll to position [0, 0]
